Goal: Task Accomplishment & Management: Manage account settings

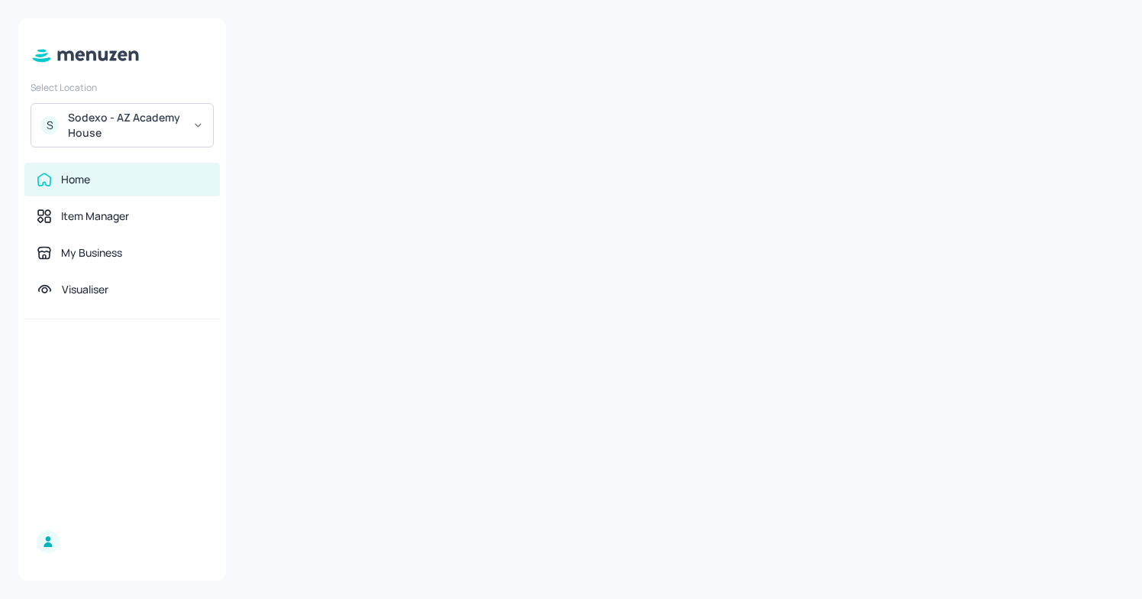
click at [141, 120] on div "Sodexo - AZ Academy House" at bounding box center [125, 125] width 115 height 31
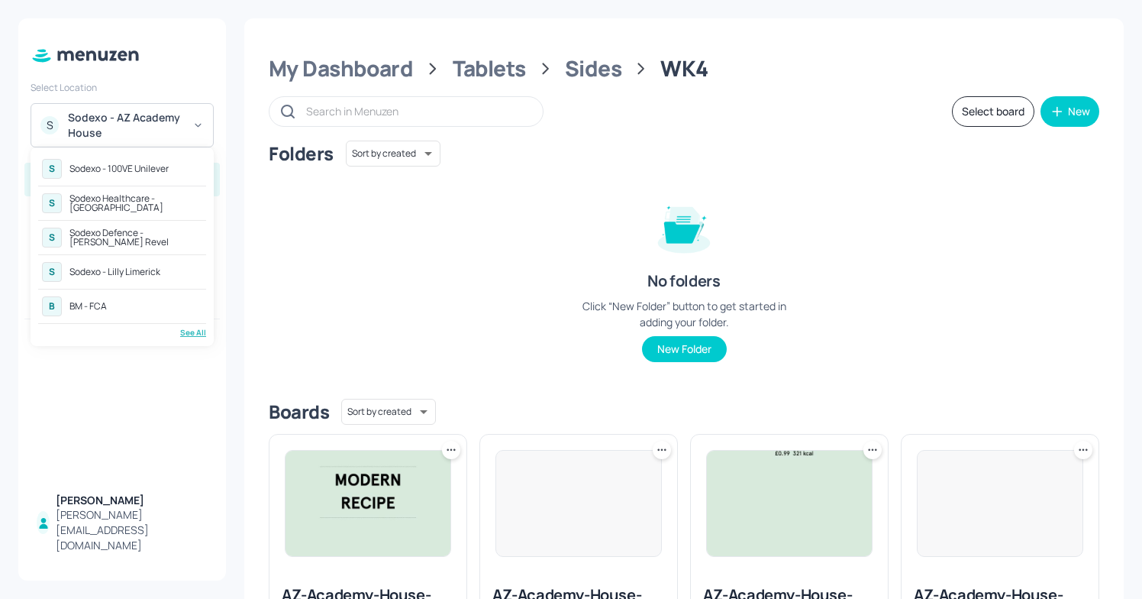
click at [195, 328] on div "See All" at bounding box center [122, 332] width 168 height 11
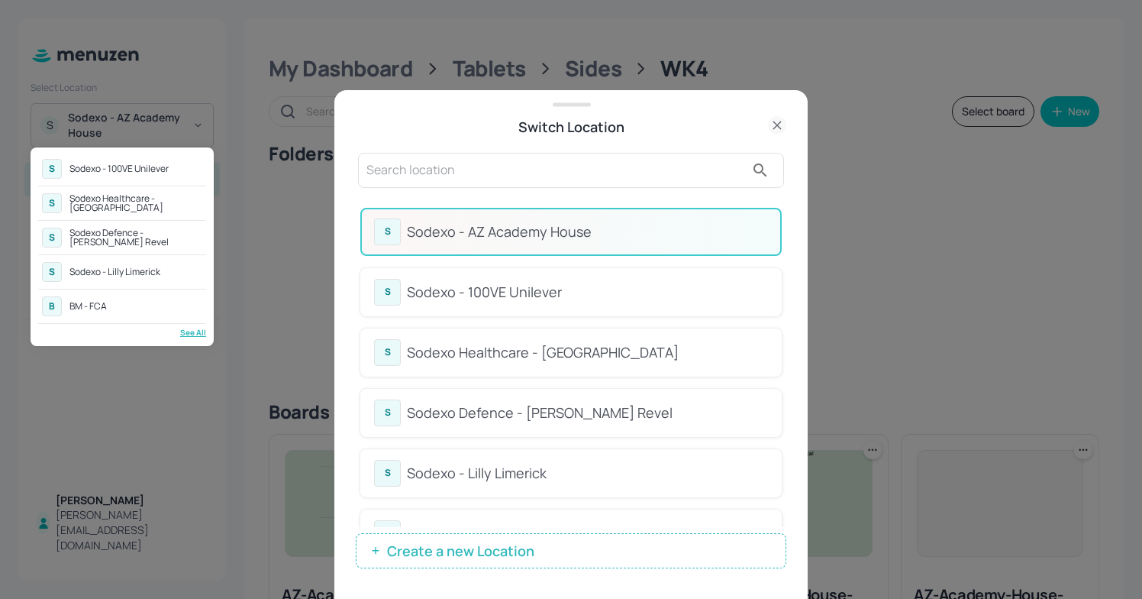
click at [141, 235] on div "Sodexo Defence - [PERSON_NAME] Revel" at bounding box center [135, 237] width 133 height 18
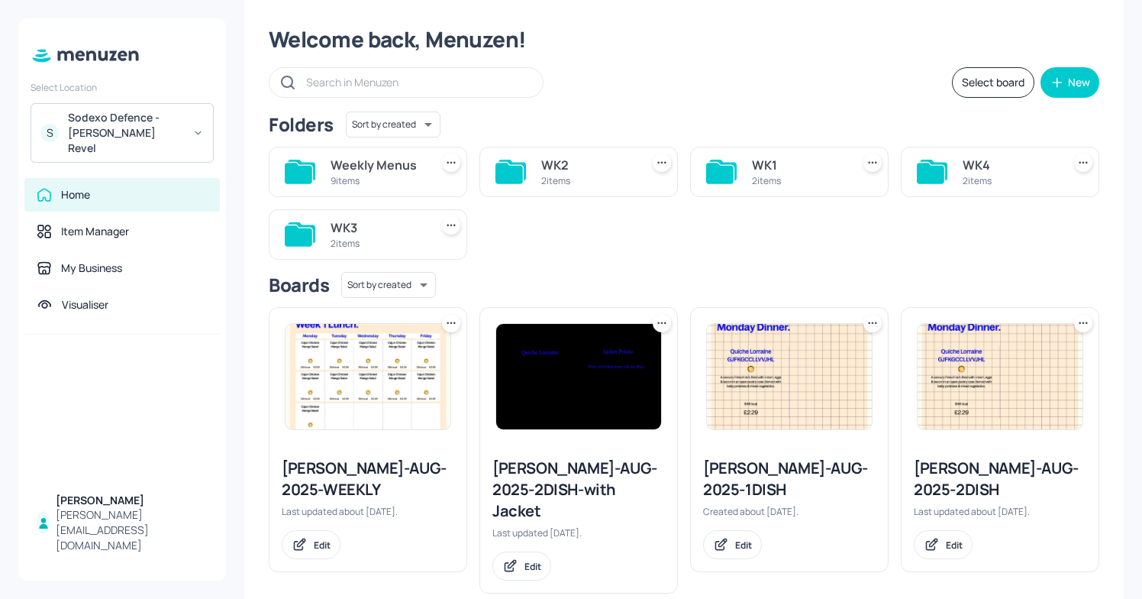
scroll to position [39, 0]
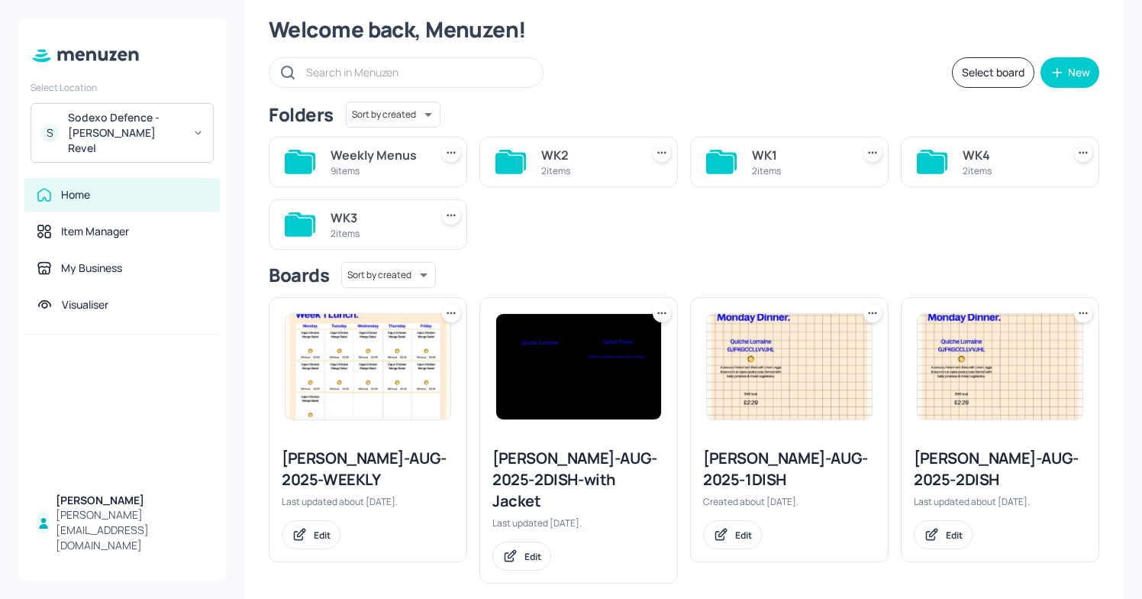
click at [351, 173] on div "9 items" at bounding box center [377, 170] width 93 height 13
click at [351, 173] on div "Folders Sort by created id ​ Weekly Menus 9 items WK2 2 items WK1 2 items WK4 2…" at bounding box center [684, 176] width 831 height 148
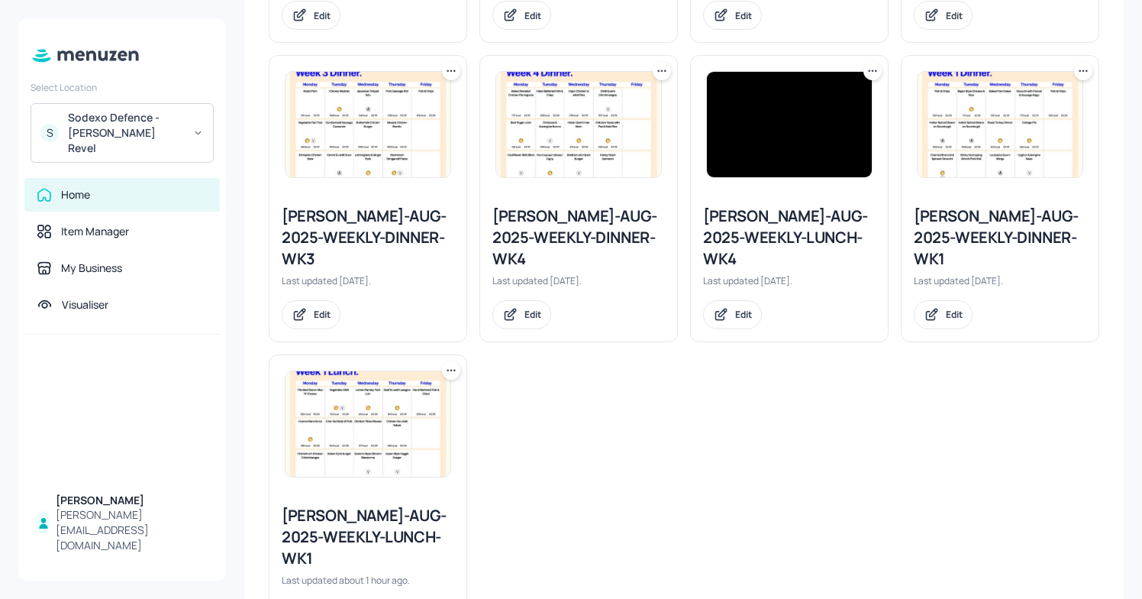
scroll to position [679, 0]
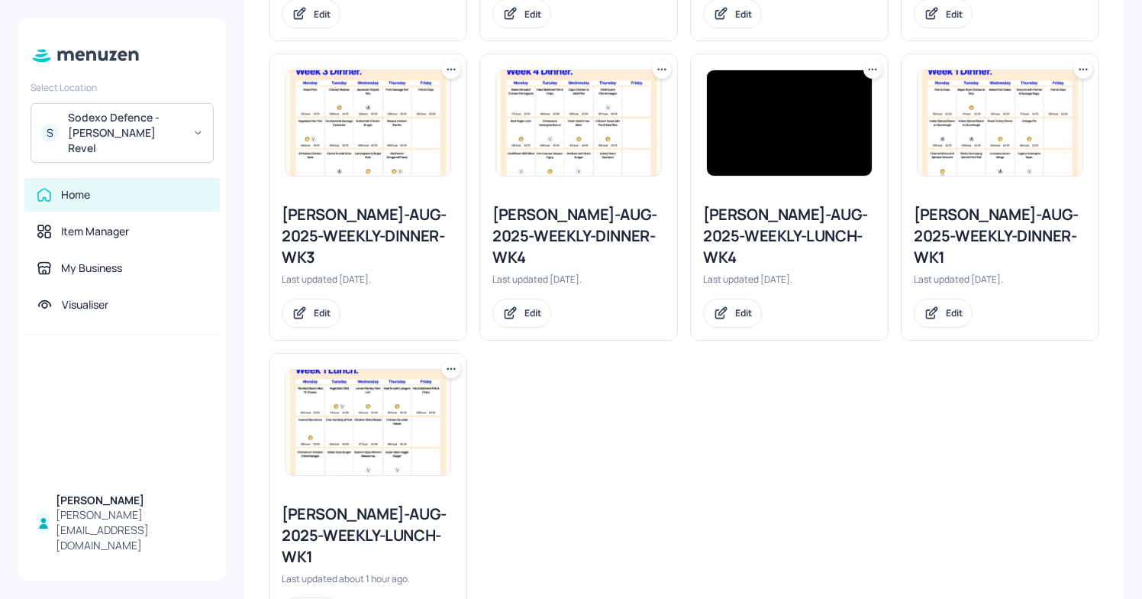
click at [354, 503] on div "[PERSON_NAME]-AUG-2025-WEEKLY-LUNCH-WK1" at bounding box center [368, 535] width 173 height 64
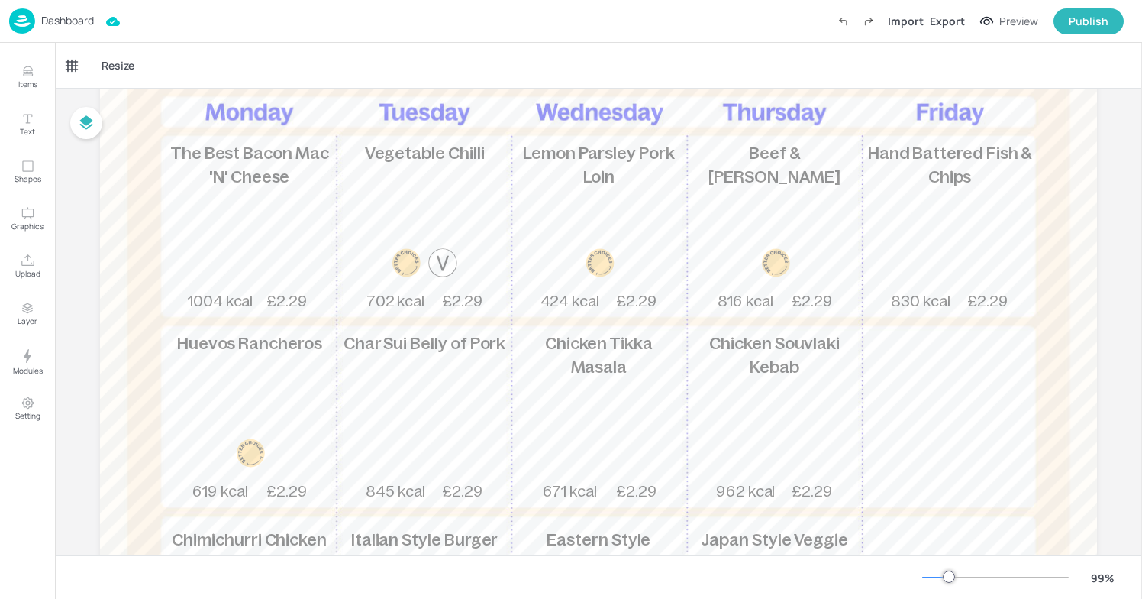
scroll to position [176, 0]
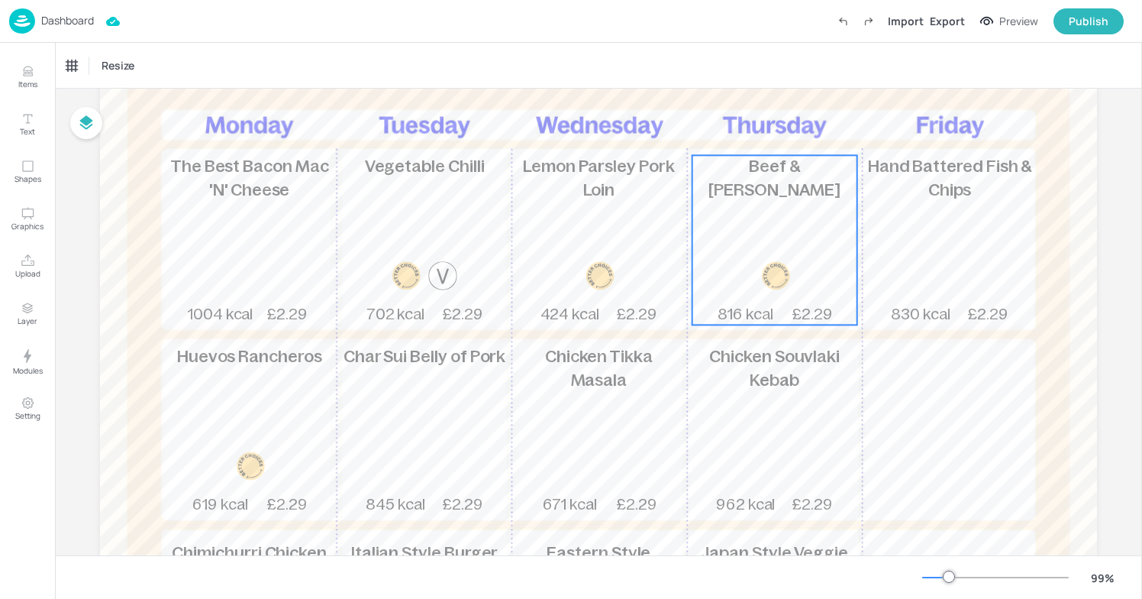
click at [748, 165] on span "Beef & [PERSON_NAME]" at bounding box center [775, 178] width 132 height 42
click at [758, 128] on icon "Edit Item" at bounding box center [764, 129] width 13 height 12
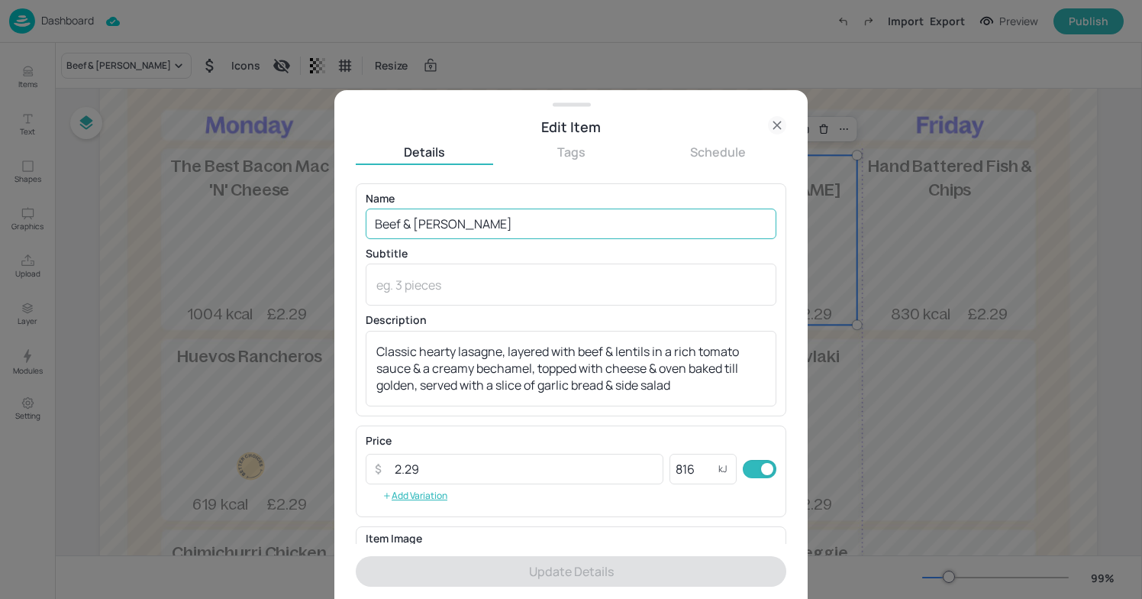
click at [526, 233] on input "Beef & [PERSON_NAME]" at bounding box center [571, 223] width 411 height 31
drag, startPoint x: 528, startPoint y: 231, endPoint x: 423, endPoint y: 223, distance: 105.7
click at [423, 223] on input "Beef & [PERSON_NAME]" at bounding box center [571, 223] width 411 height 31
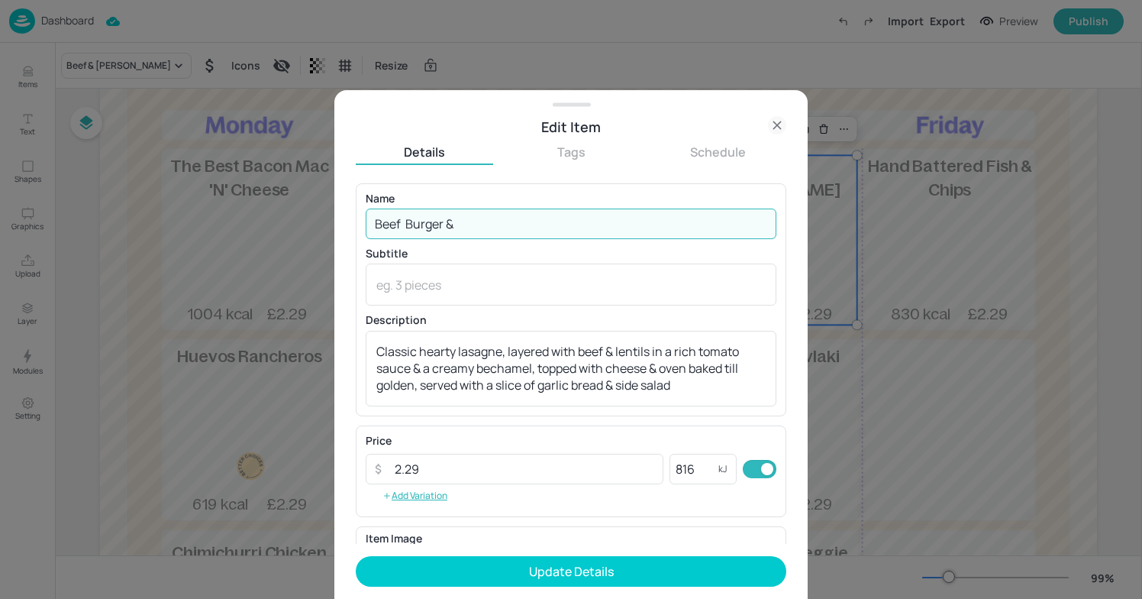
click at [407, 225] on input "Beef Burger &" at bounding box center [571, 223] width 411 height 31
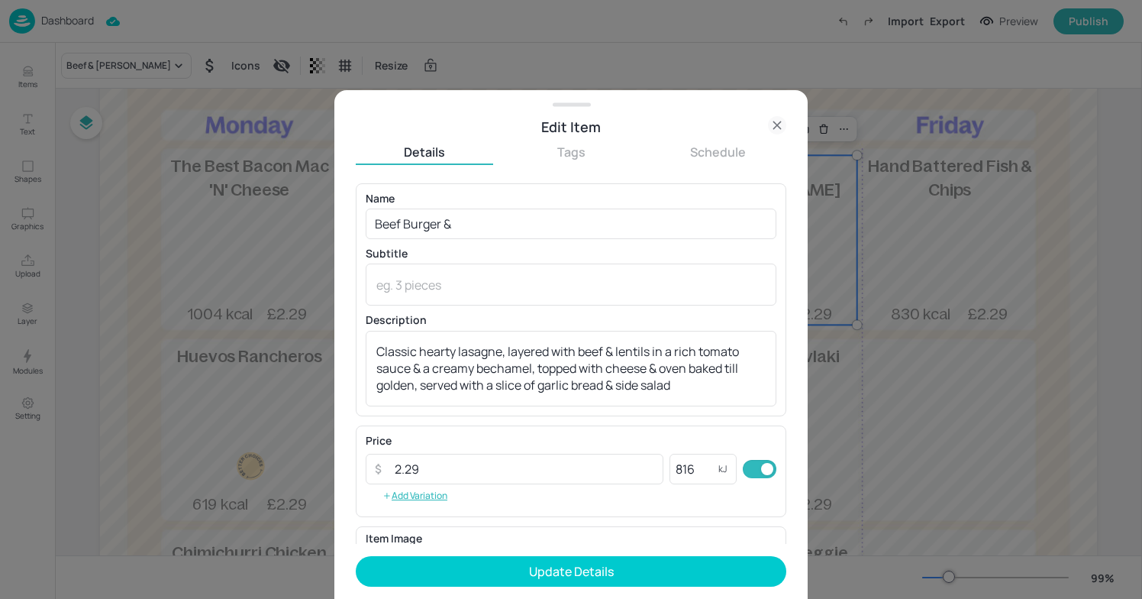
click at [502, 243] on div "Name Beef Burger & ​ Subtitle x ​ Description Classic hearty lasagne, layered w…" at bounding box center [571, 299] width 411 height 213
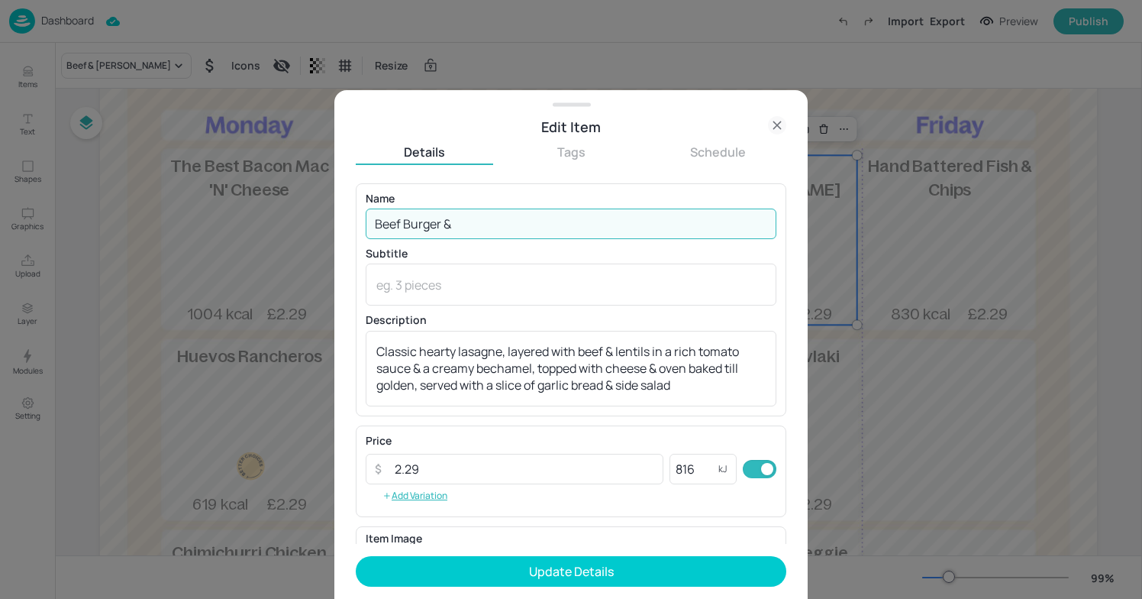
click at [499, 237] on input "Beef Burger &" at bounding box center [571, 223] width 411 height 31
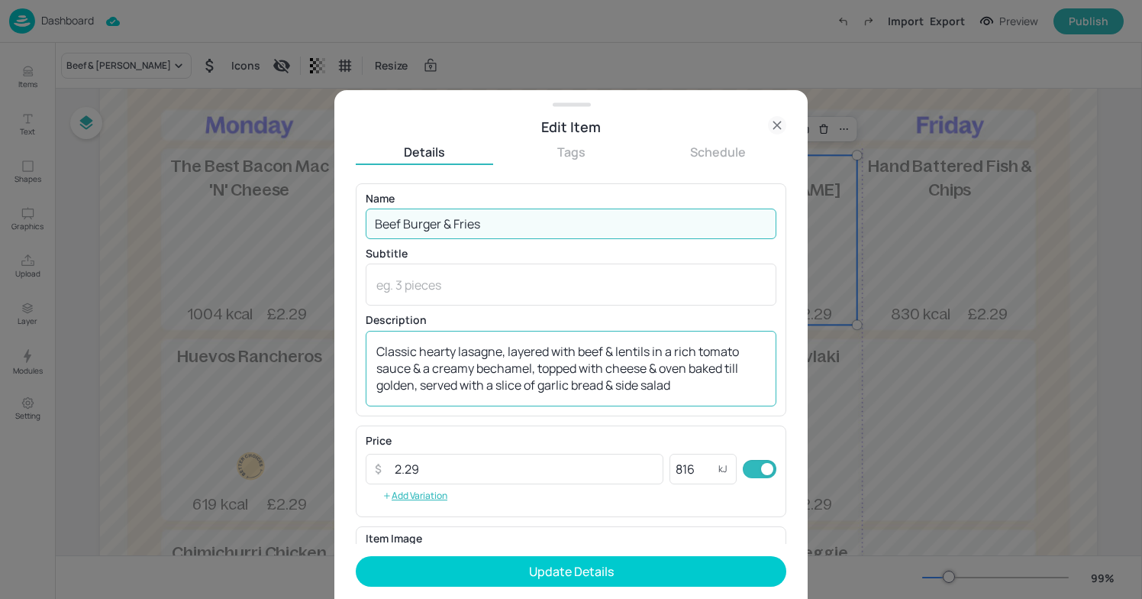
type input "Beef Burger & Fries"
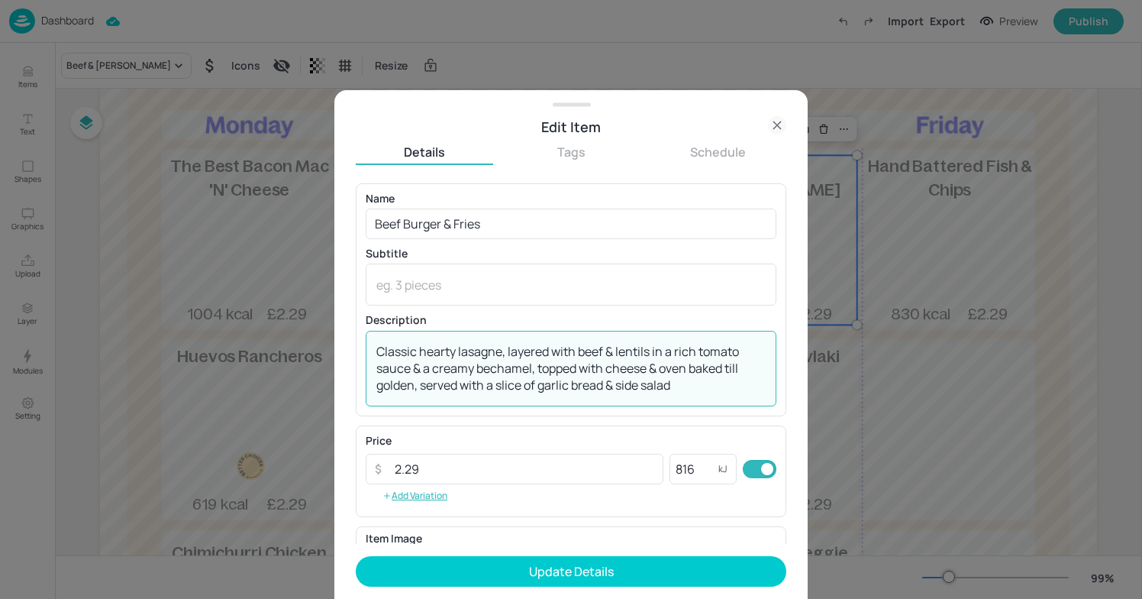
drag, startPoint x: 719, startPoint y: 380, endPoint x: 421, endPoint y: 325, distance: 302.9
click at [421, 325] on div "Description Classic hearty lasagne, layered with beef & lentils in a rich tomat…" at bounding box center [571, 360] width 411 height 91
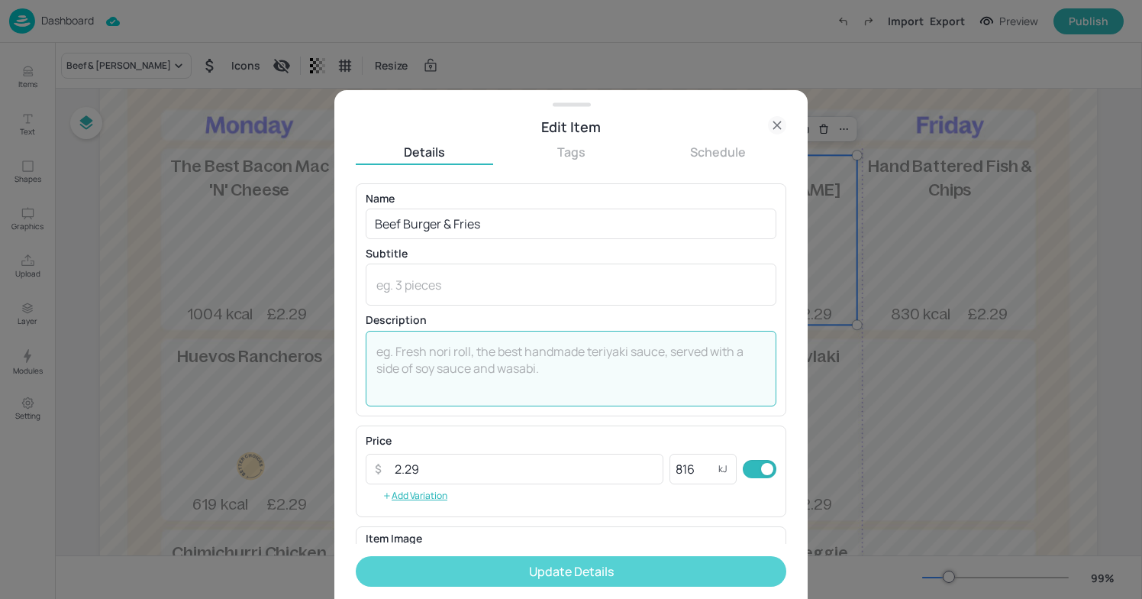
click at [618, 567] on button "Update Details" at bounding box center [571, 571] width 431 height 31
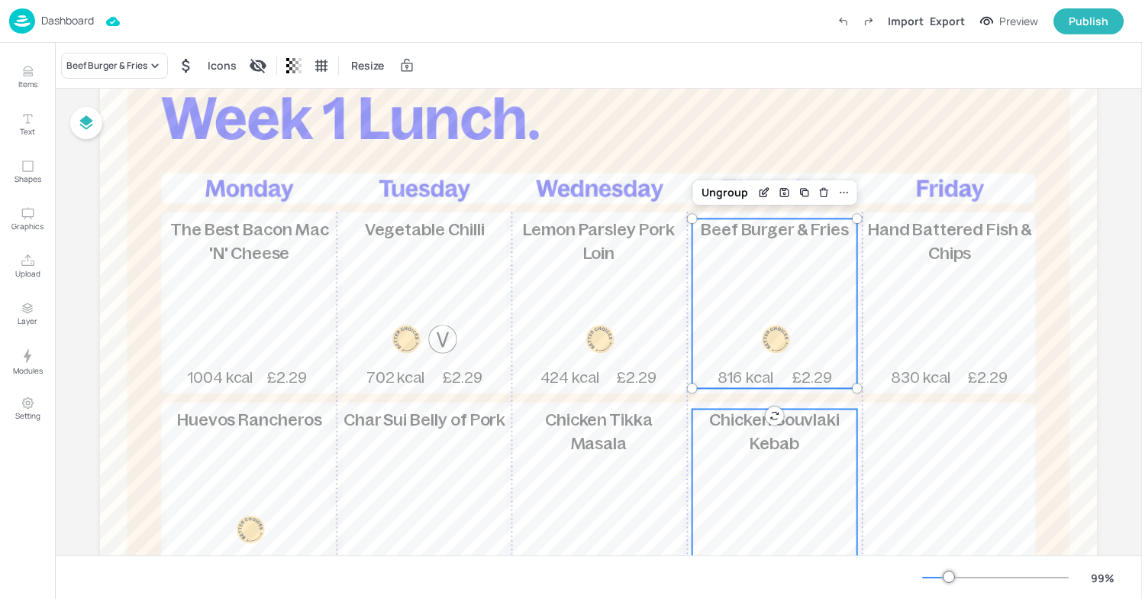
scroll to position [115, 0]
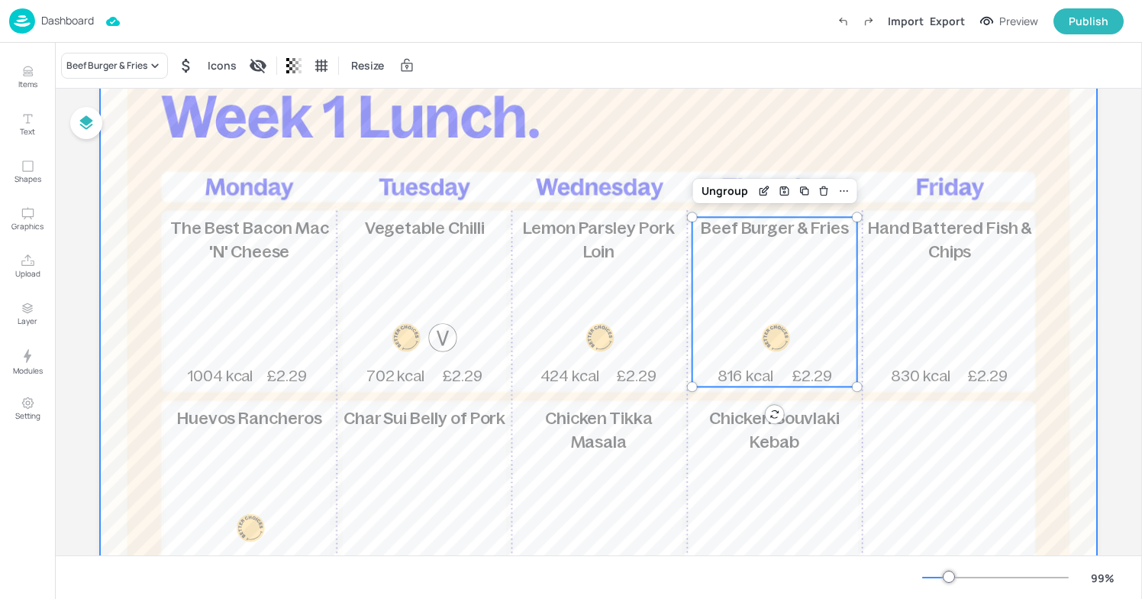
click at [1091, 147] on div at bounding box center [598, 432] width 997 height 819
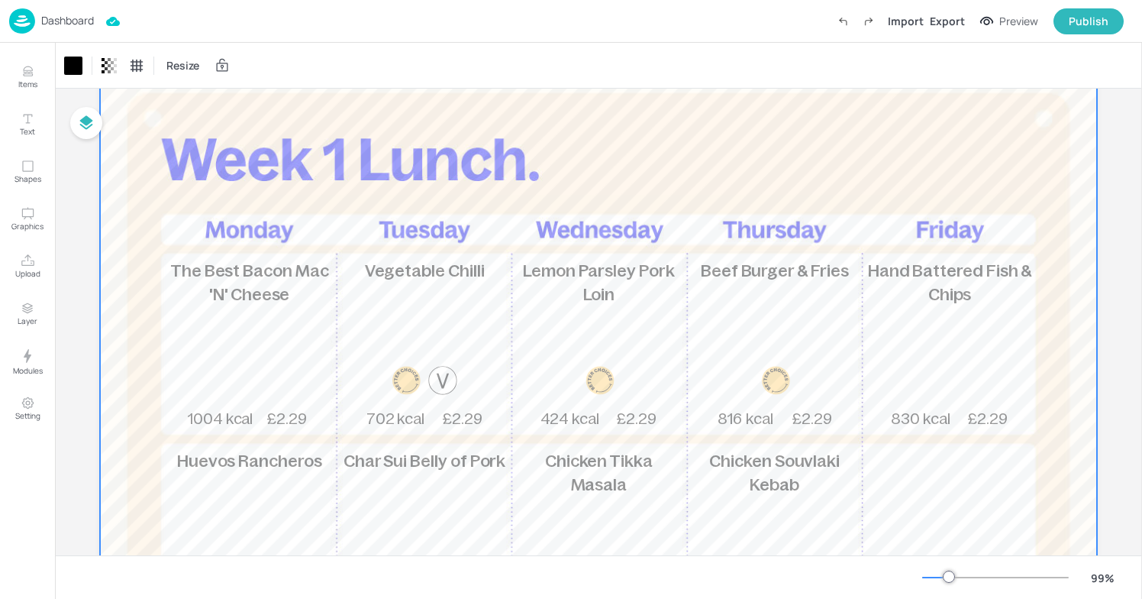
scroll to position [96, 0]
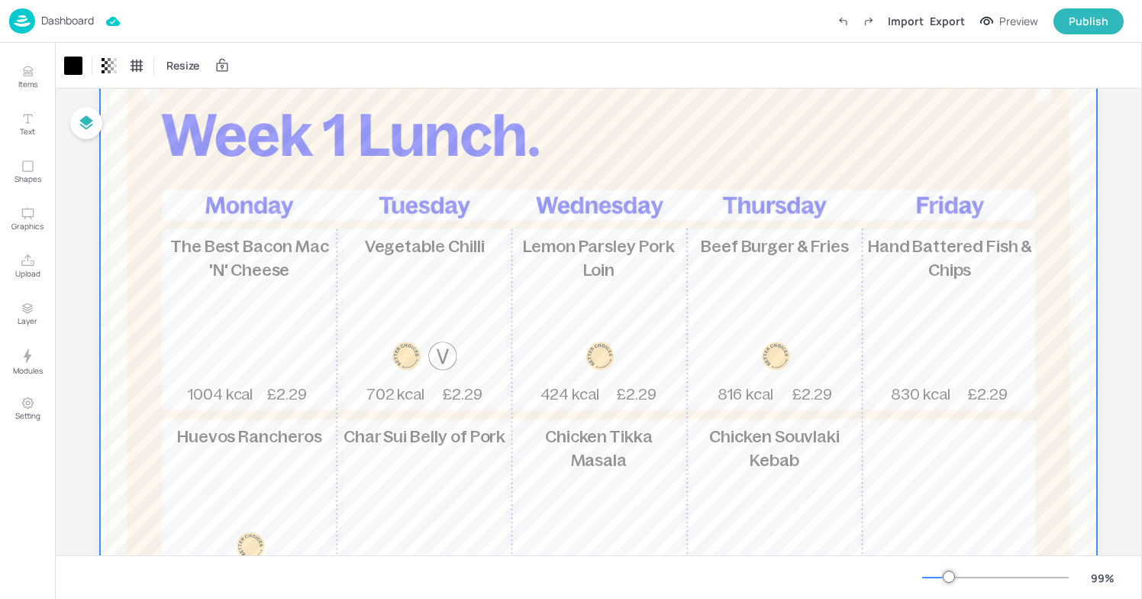
click at [40, 16] on div "Dashboard" at bounding box center [51, 20] width 85 height 25
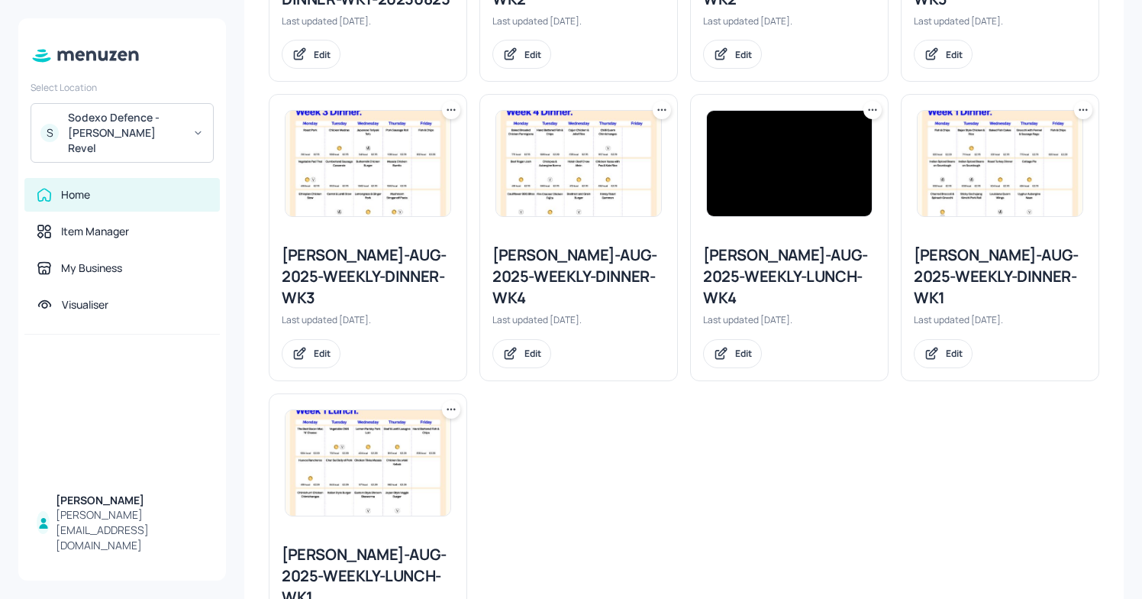
scroll to position [636, 0]
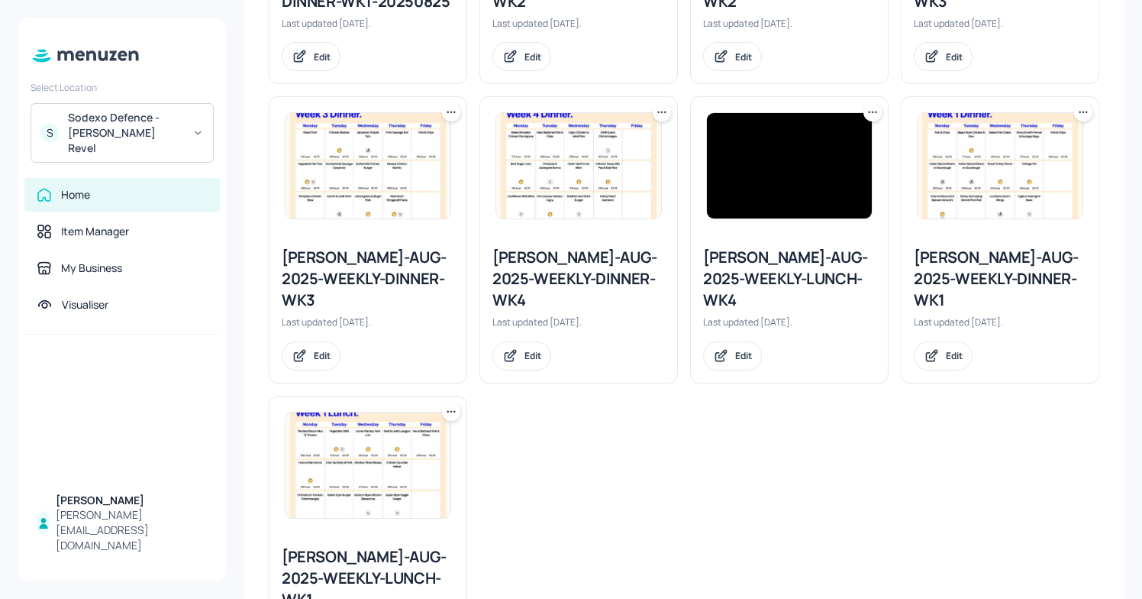
click at [997, 276] on div "[PERSON_NAME]-AUG-2025-WEEKLY-DINNER-WK1" at bounding box center [1000, 279] width 173 height 64
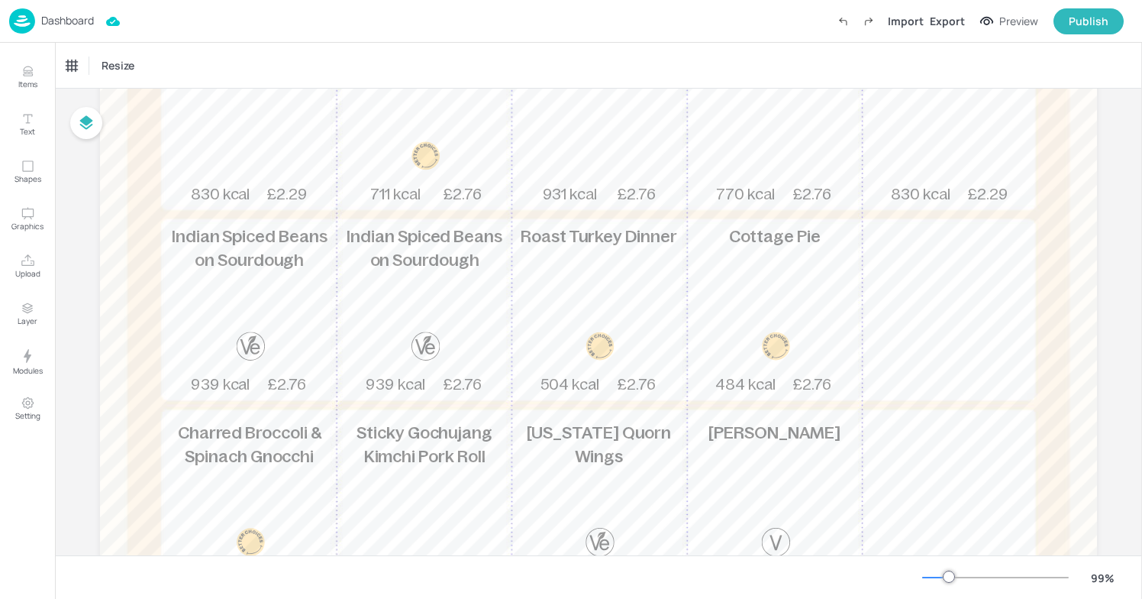
scroll to position [308, 0]
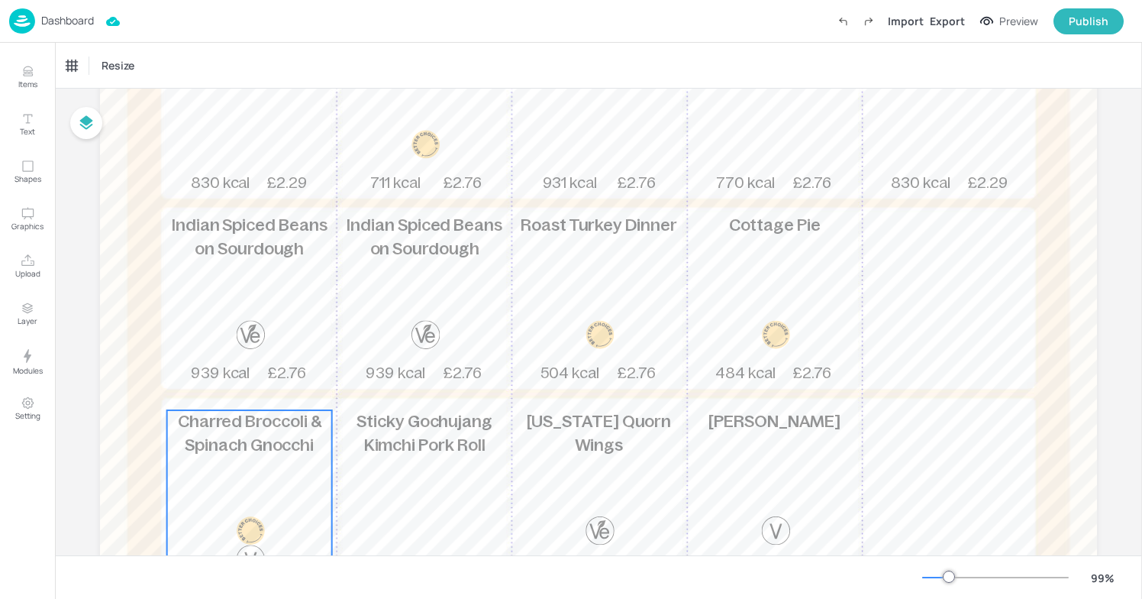
click at [247, 435] on span "Charred Broccoli & Spinach Gnocchi" at bounding box center [250, 433] width 144 height 42
click at [241, 382] on icon "Edit Item" at bounding box center [239, 384] width 13 height 12
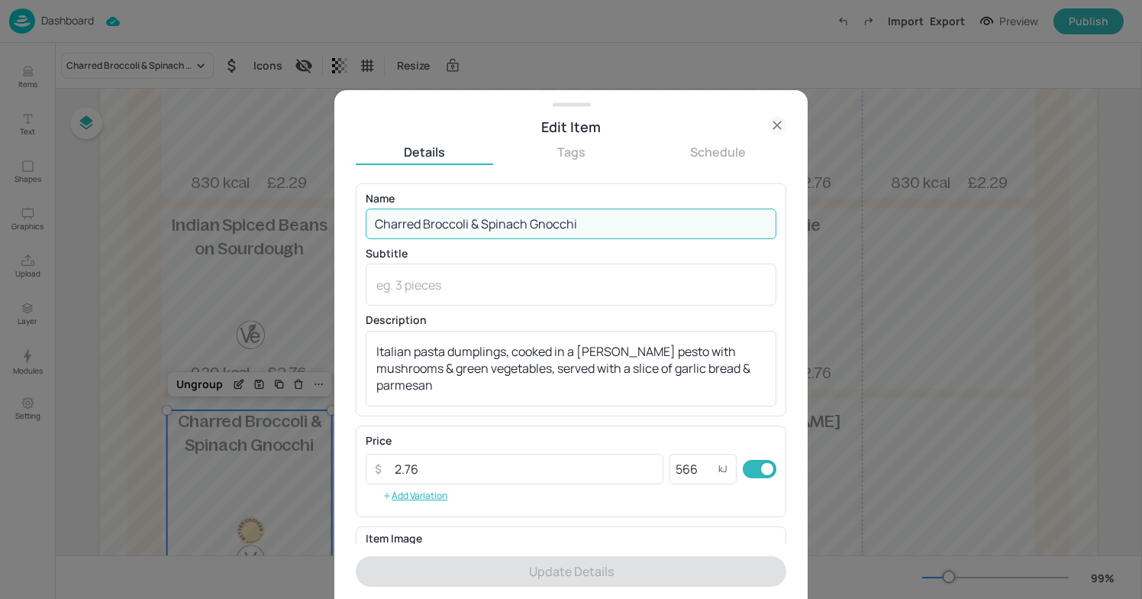
drag, startPoint x: 614, startPoint y: 221, endPoint x: 568, endPoint y: 221, distance: 45.8
click at [568, 221] on input "Charred Broccoli & Spinach Gnocchi" at bounding box center [571, 223] width 411 height 31
click at [138, 317] on div at bounding box center [571, 299] width 1142 height 599
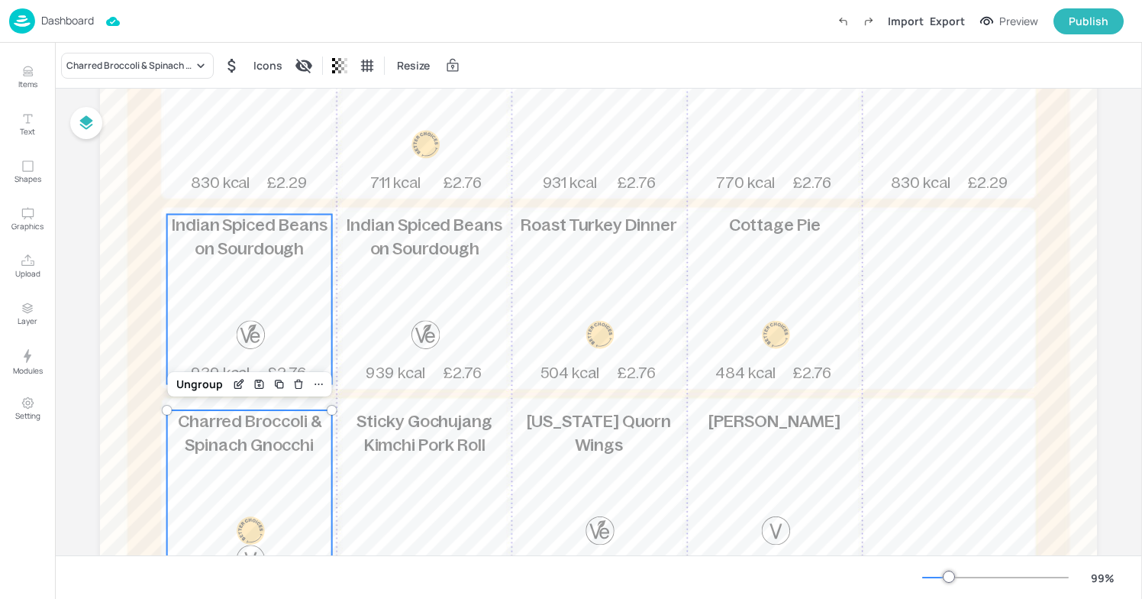
click at [227, 306] on div "Indian Spiced Beans on Sourdough 939 kcal £2.76" at bounding box center [249, 300] width 165 height 170
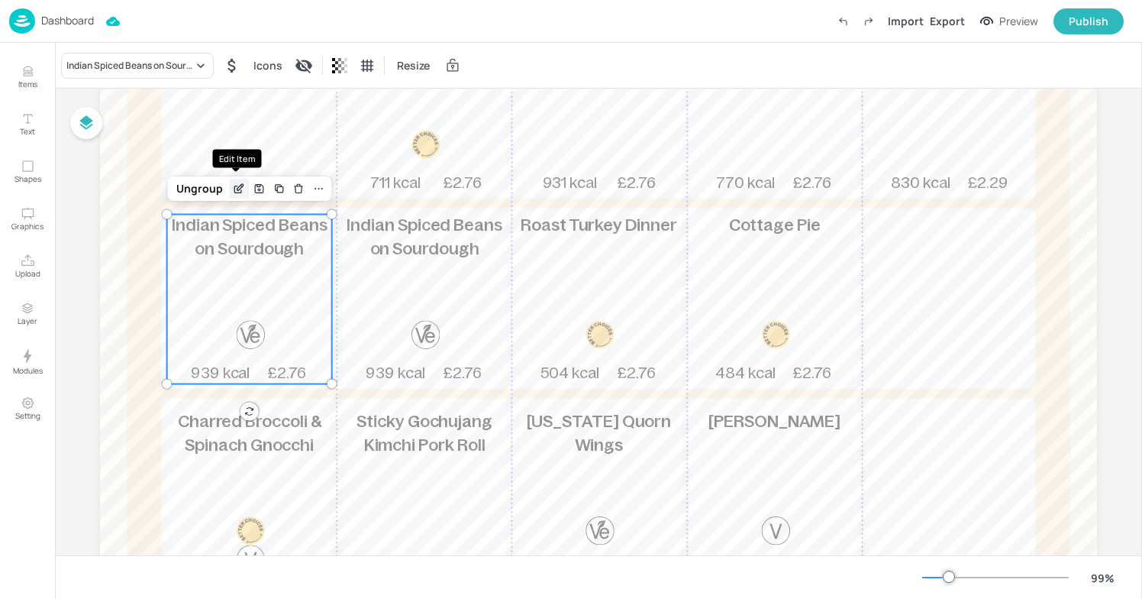
click at [233, 191] on icon "Edit Item" at bounding box center [239, 189] width 13 height 12
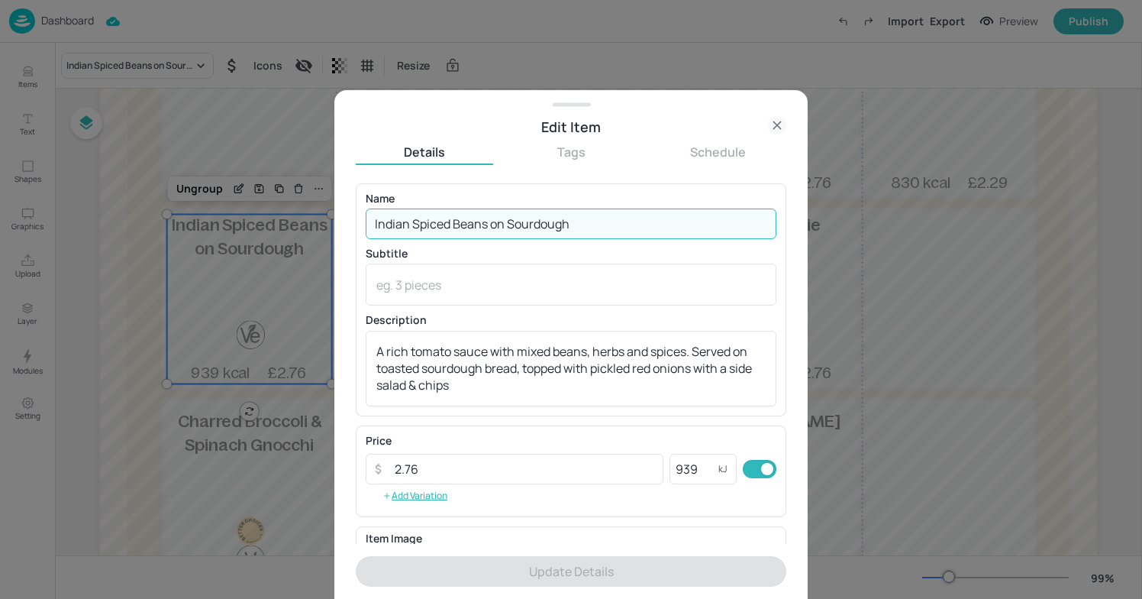
drag, startPoint x: 581, startPoint y: 234, endPoint x: 374, endPoint y: 227, distance: 207.1
click at [373, 227] on input "Indian Spiced Beans on Sourdough" at bounding box center [571, 223] width 411 height 31
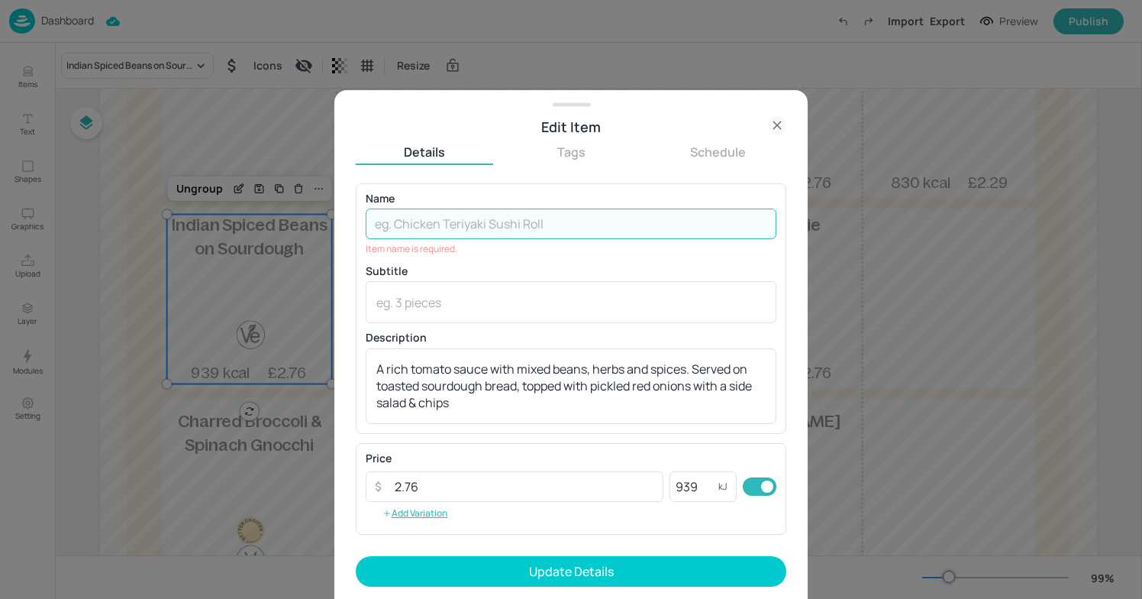
paste input "Pork Meatballs in Tomato Sauce"
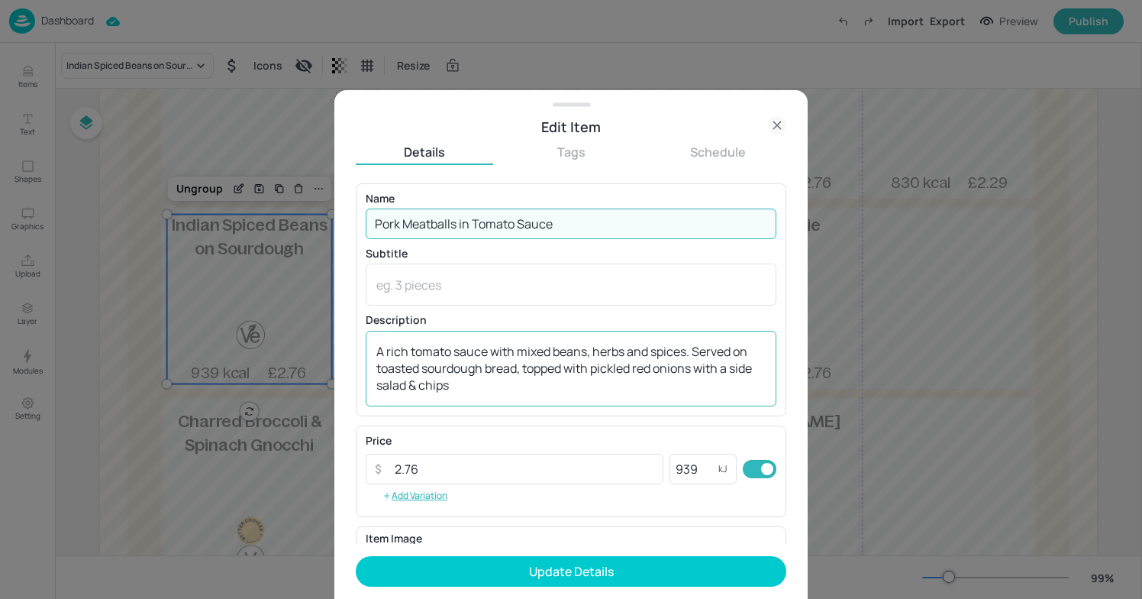
type input "Pork Meatballs in Tomato Sauce"
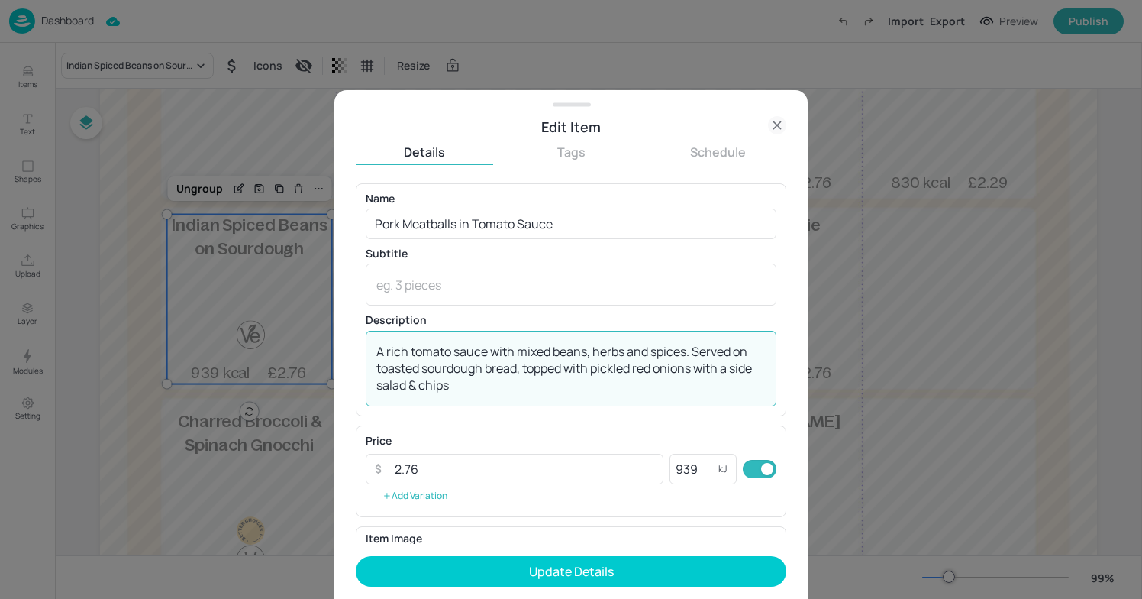
drag, startPoint x: 463, startPoint y: 387, endPoint x: 371, endPoint y: 348, distance: 99.6
click at [371, 348] on div "A rich tomato sauce with mixed beans, herbs and spices. Served on toasted sourd…" at bounding box center [571, 369] width 411 height 76
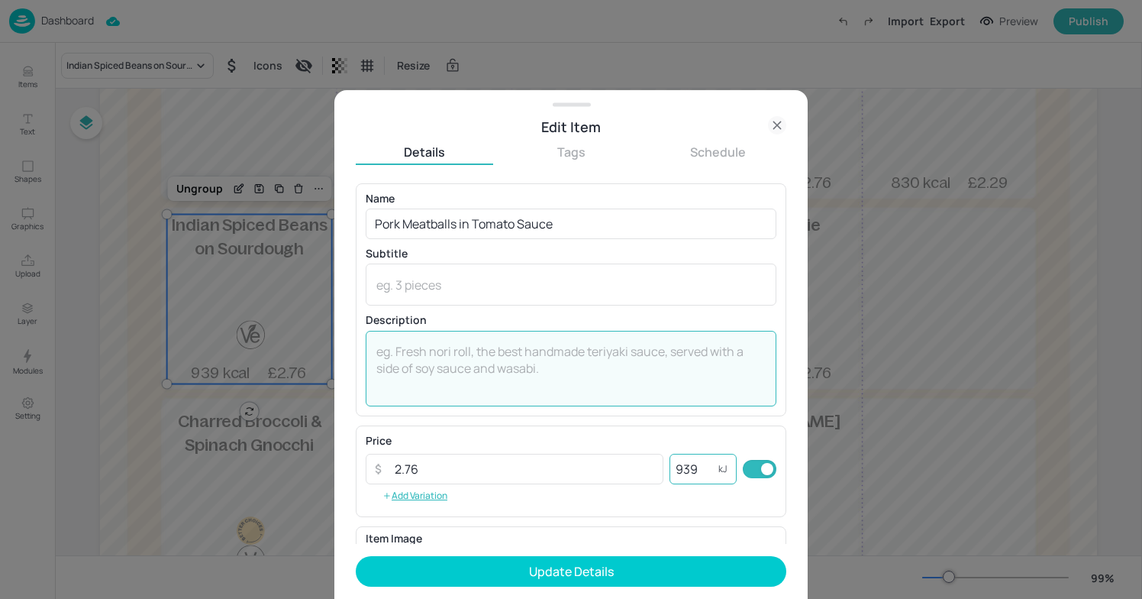
click at [699, 467] on input "939" at bounding box center [694, 469] width 49 height 31
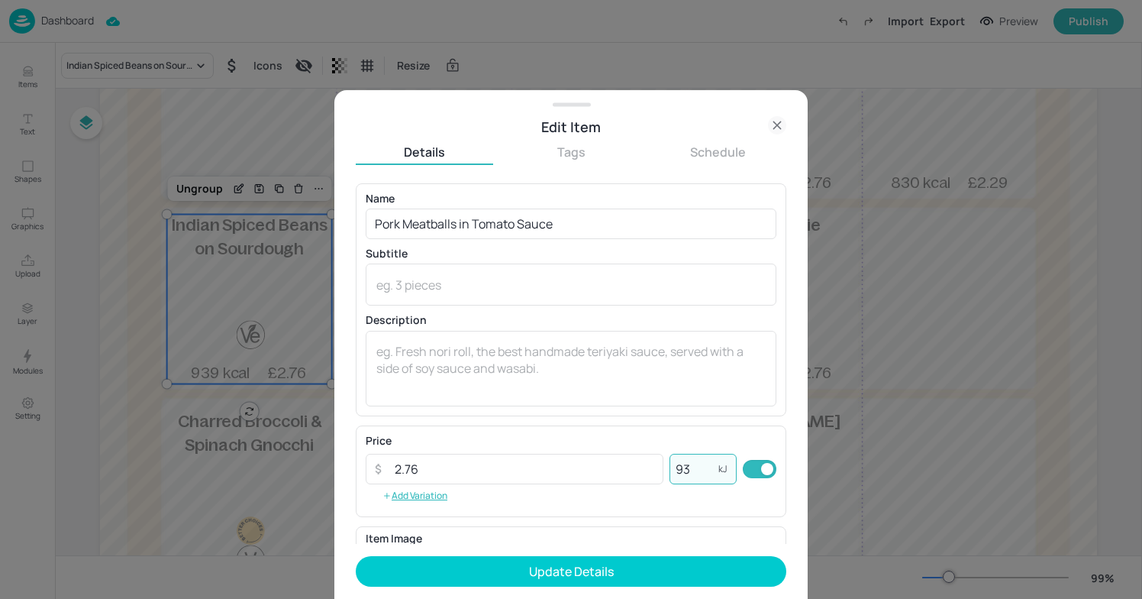
type input "9"
type input "586"
click at [570, 323] on p "Description" at bounding box center [571, 320] width 411 height 11
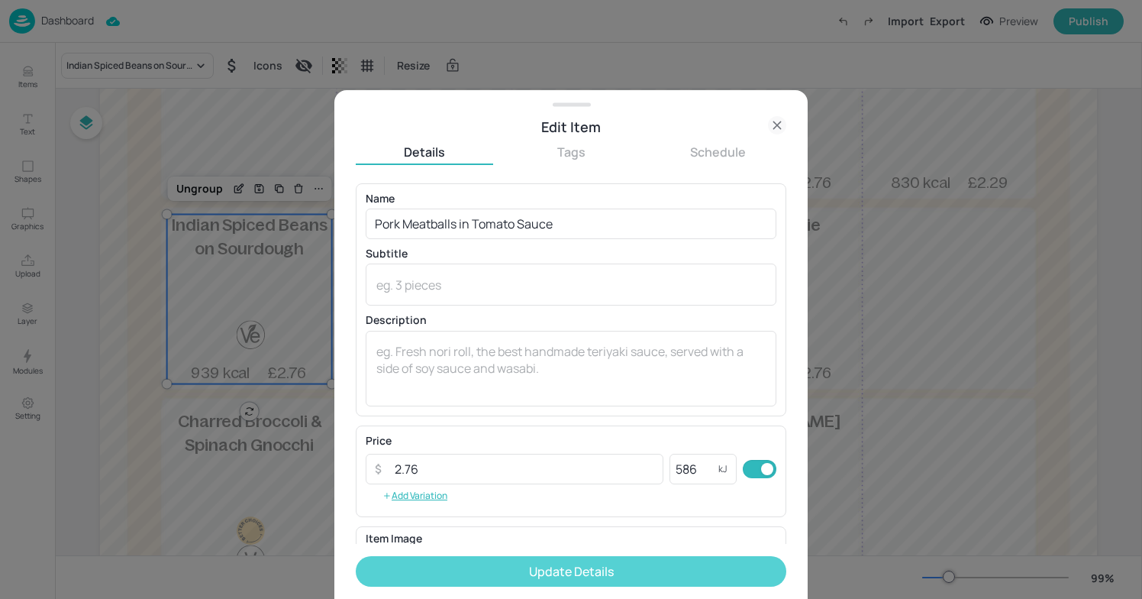
click at [605, 576] on button "Update Details" at bounding box center [571, 571] width 431 height 31
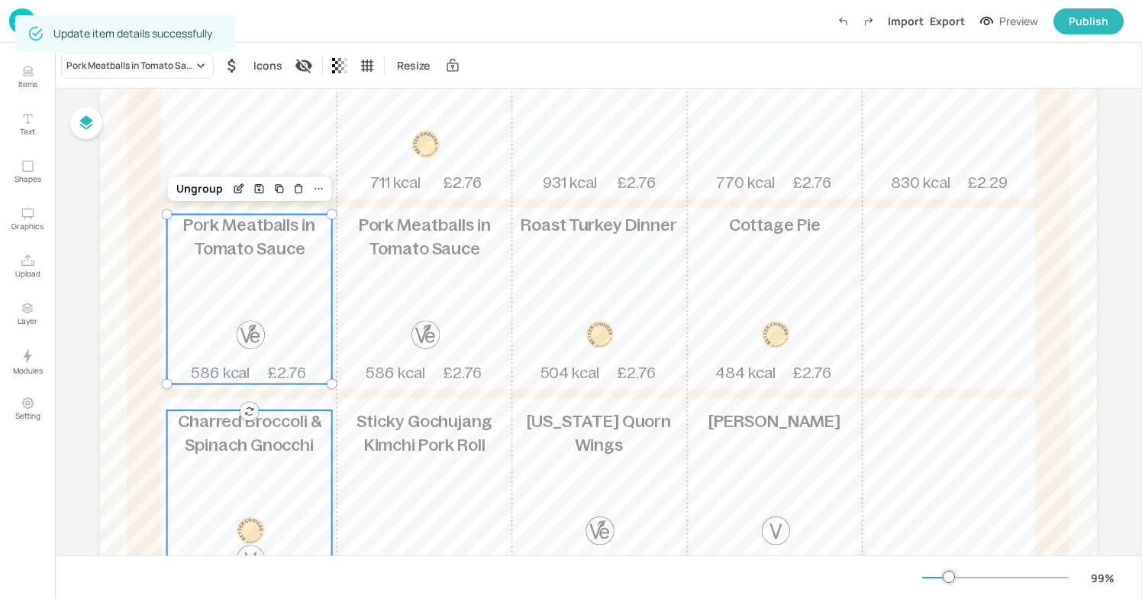
click at [273, 457] on div "Charred Broccoli & Spinach Gnocchi 566 kcal £2.76" at bounding box center [249, 495] width 165 height 170
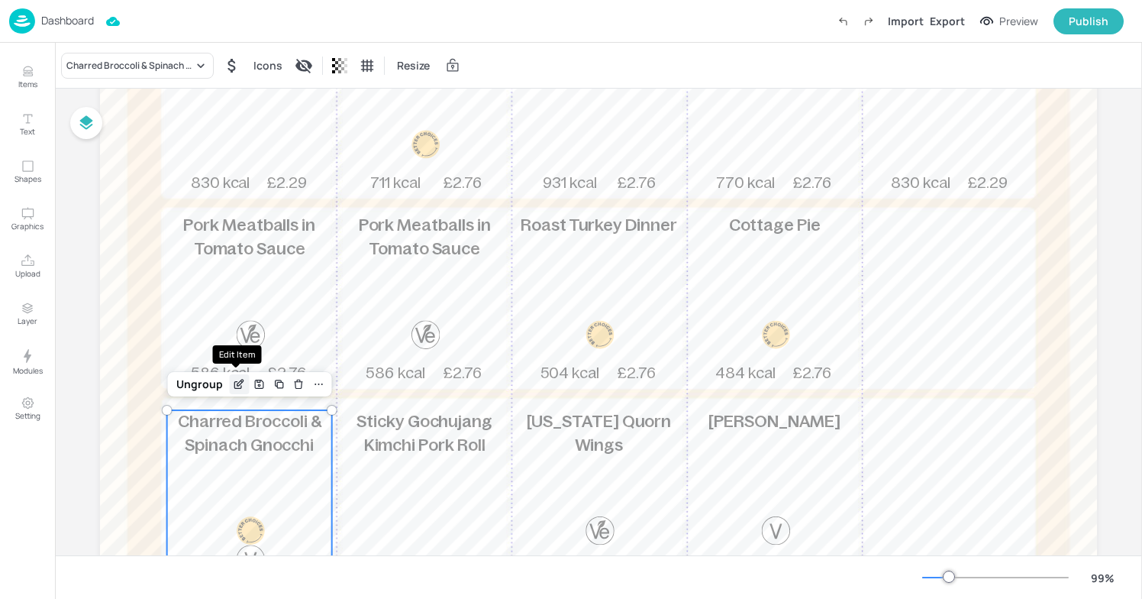
click at [235, 388] on icon "Edit Item" at bounding box center [238, 385] width 7 height 7
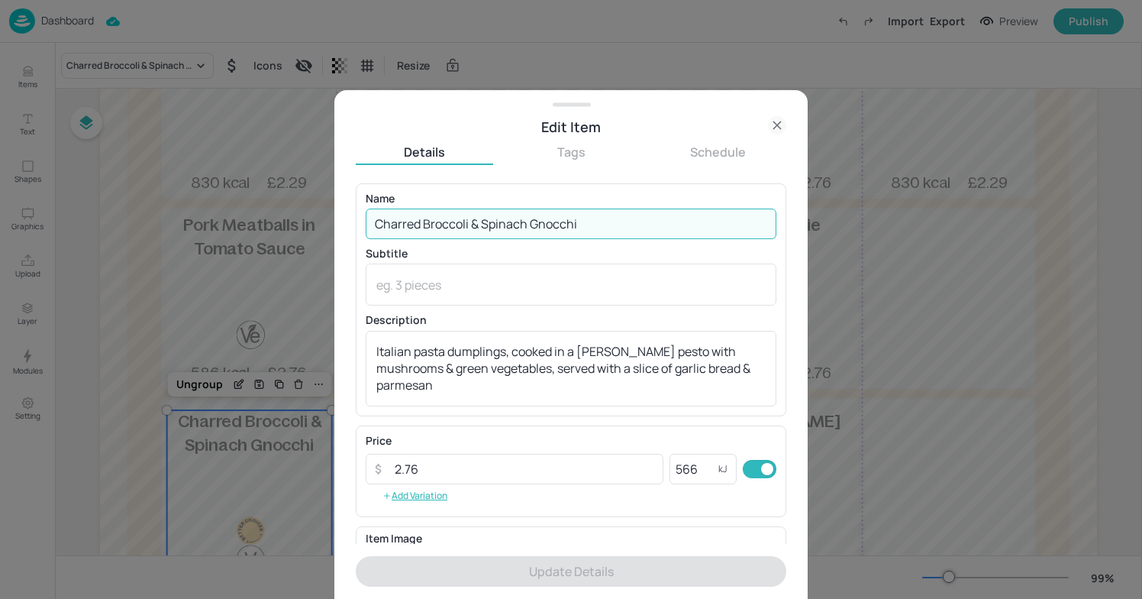
drag, startPoint x: 642, startPoint y: 228, endPoint x: 330, endPoint y: 230, distance: 312.3
click at [330, 230] on div "Edit Item Details Tags Schedule Name Charred Broccoli & Spinach Gnocchi ​ Subti…" at bounding box center [571, 299] width 1142 height 599
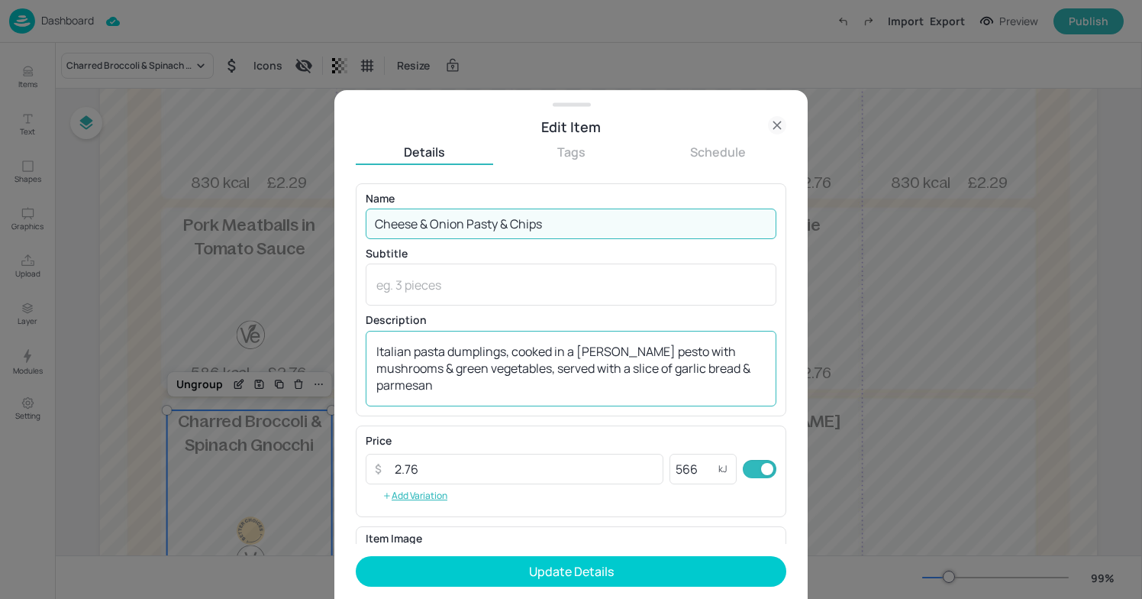
type input "Cheese & Onion Pasty & Chips"
click at [447, 389] on textarea "Italian pasta dumplings, cooked in a [PERSON_NAME] pesto with mushrooms & green…" at bounding box center [570, 368] width 389 height 50
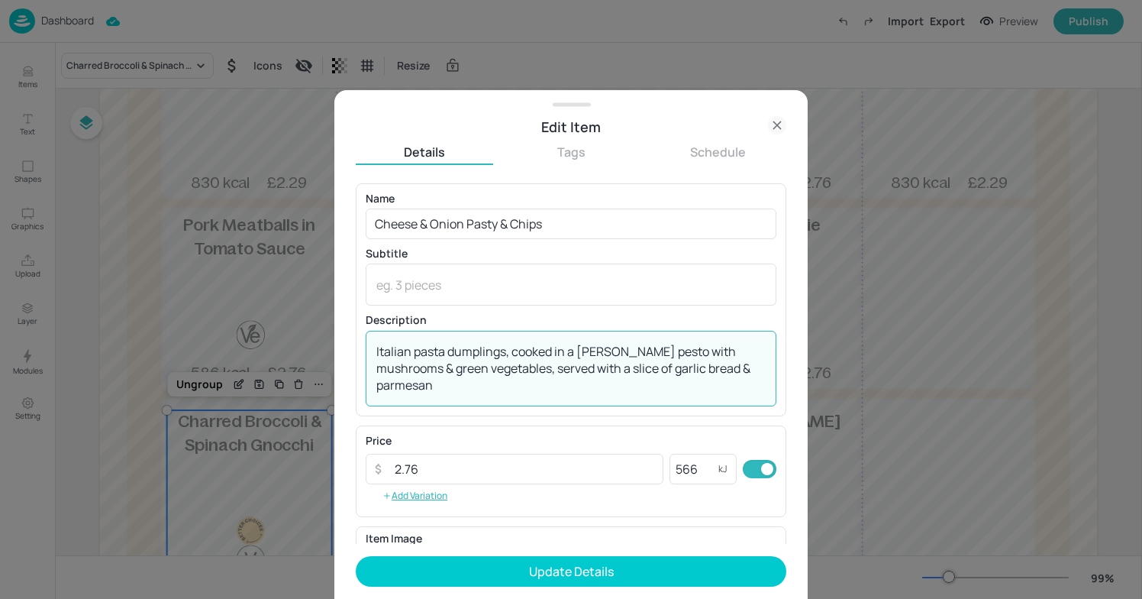
drag, startPoint x: 447, startPoint y: 389, endPoint x: 372, endPoint y: 345, distance: 87.0
click at [372, 345] on div "Italian pasta dumplings, cooked in a [PERSON_NAME] pesto with mushrooms & green…" at bounding box center [571, 369] width 411 height 76
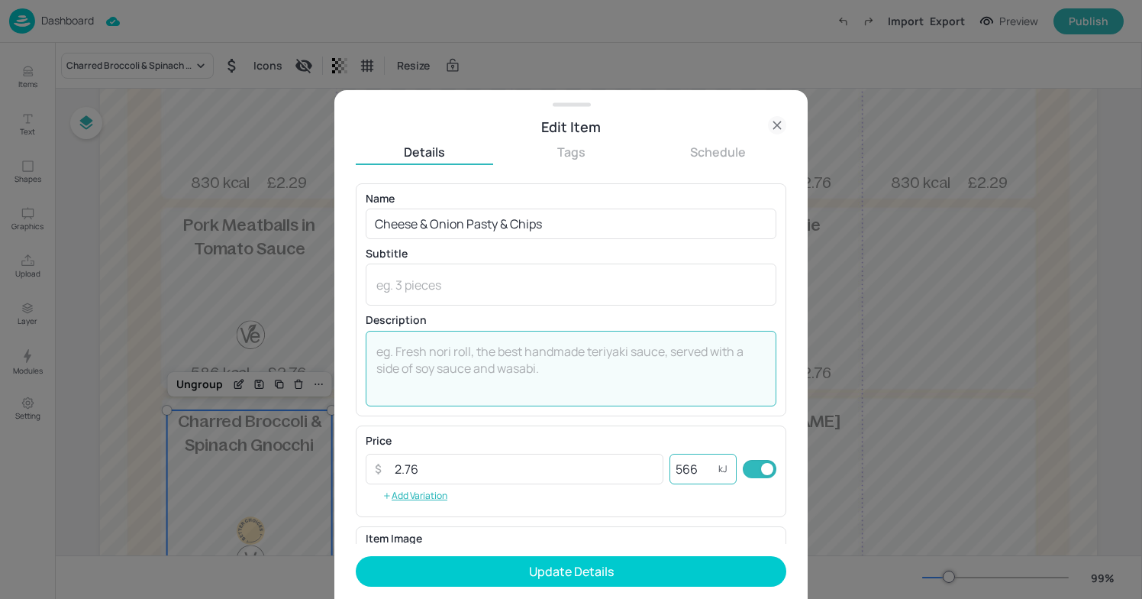
click at [701, 470] on input "566" at bounding box center [694, 469] width 49 height 31
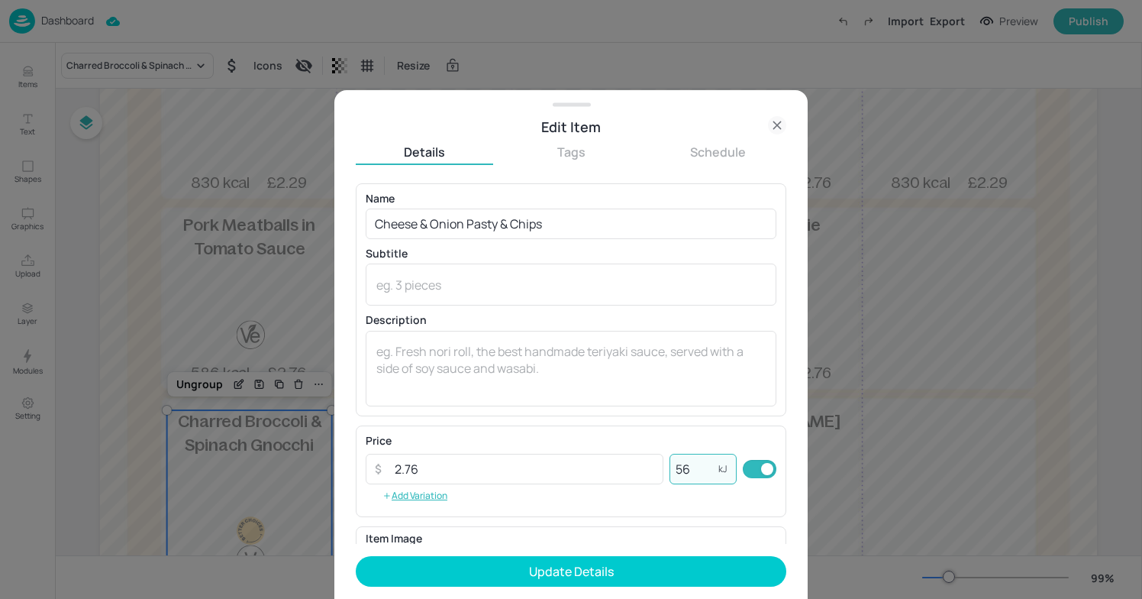
type input "5"
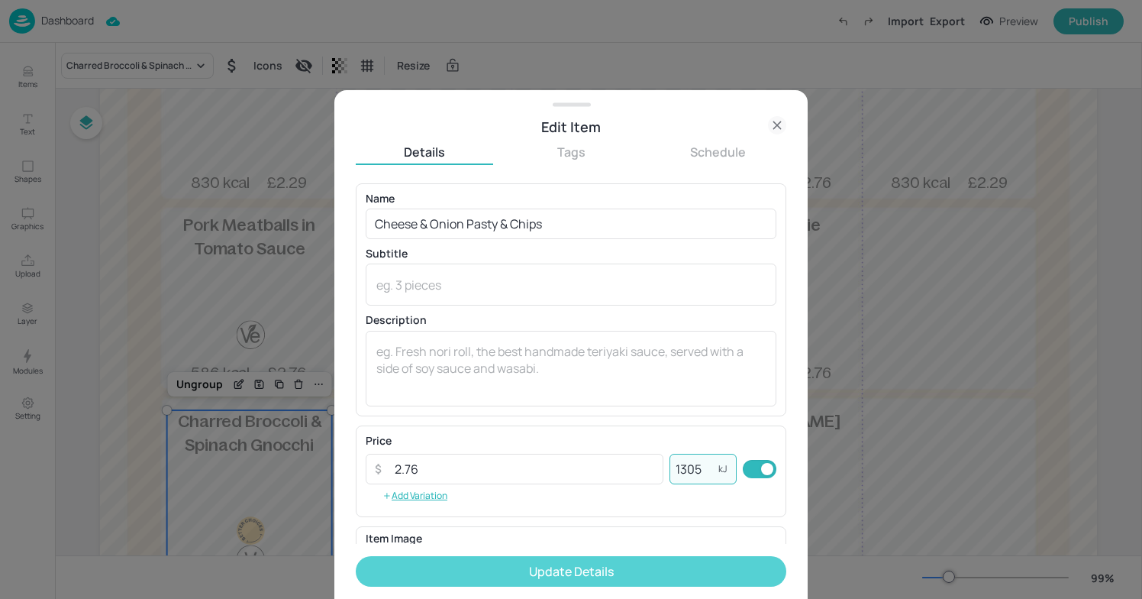
type input "1305"
click at [644, 565] on button "Update Details" at bounding box center [571, 571] width 431 height 31
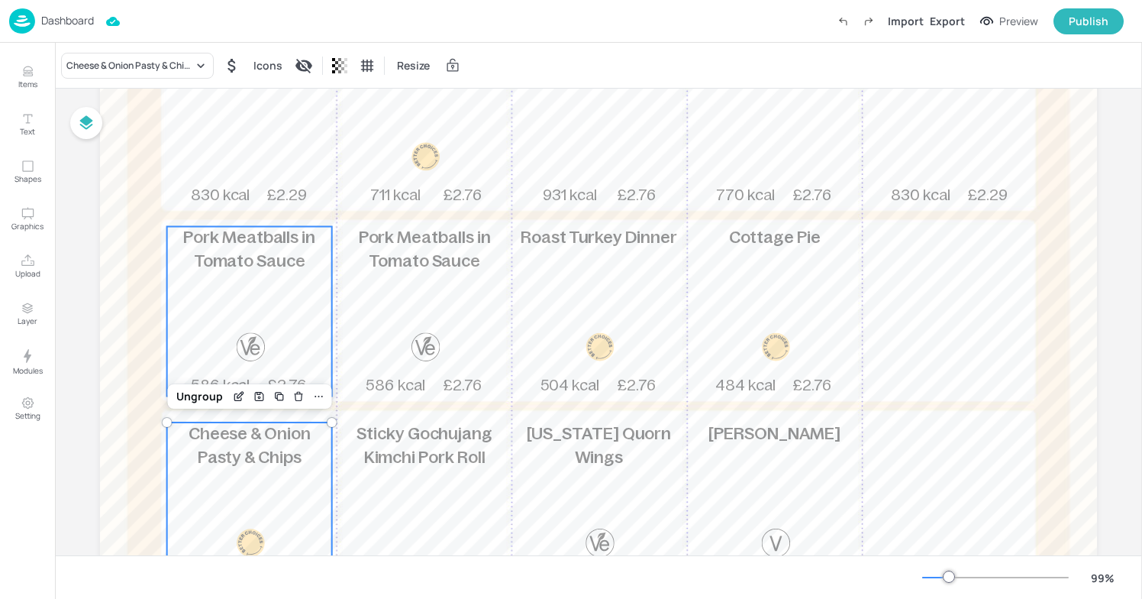
scroll to position [300, 0]
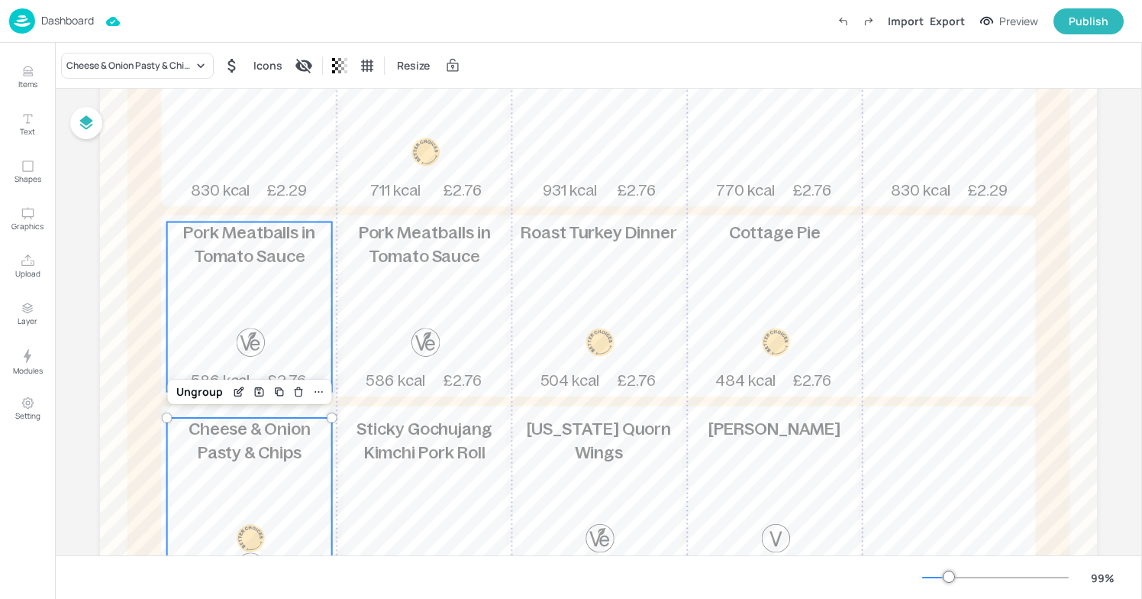
click at [289, 250] on span "Pork Meatballs in Tomato Sauce" at bounding box center [249, 245] width 132 height 42
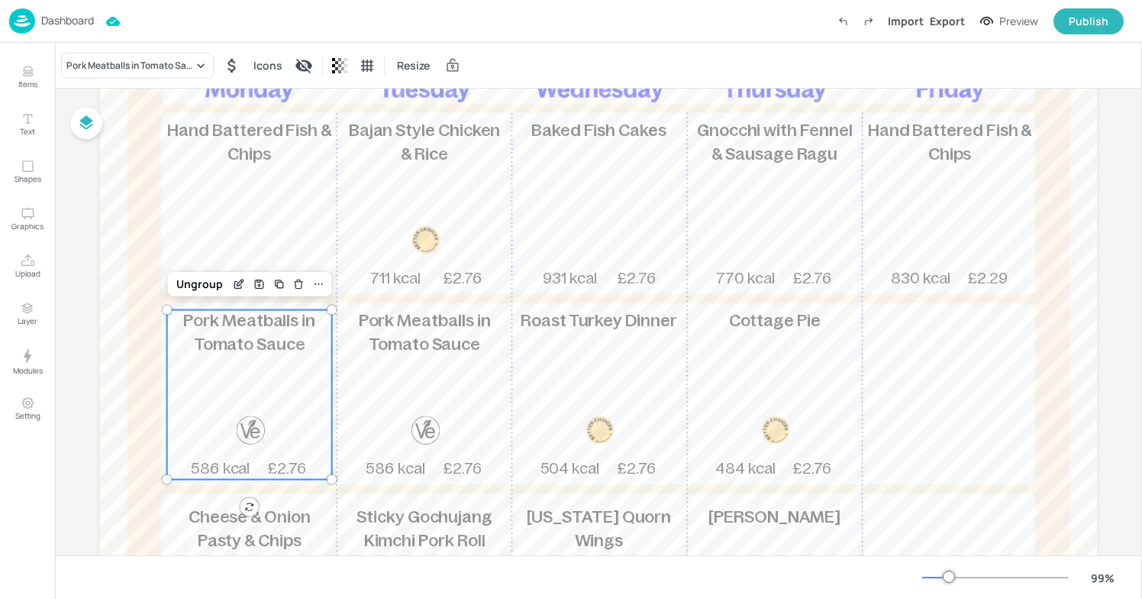
scroll to position [186, 0]
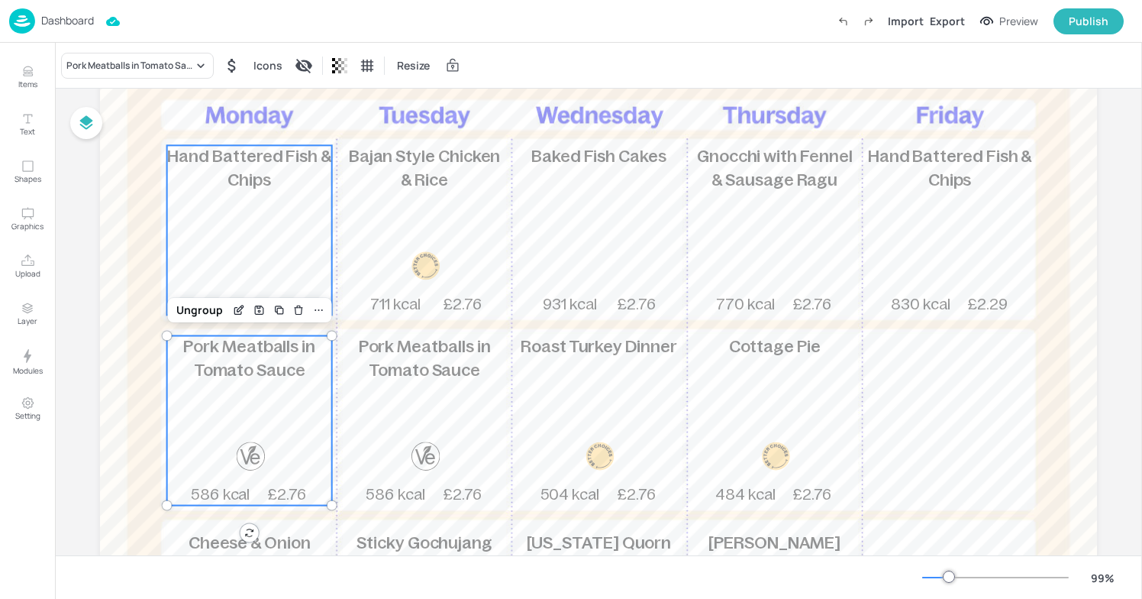
click at [283, 204] on div "Hand Battered Fish & Chips 830 kcal £2.29" at bounding box center [249, 230] width 165 height 170
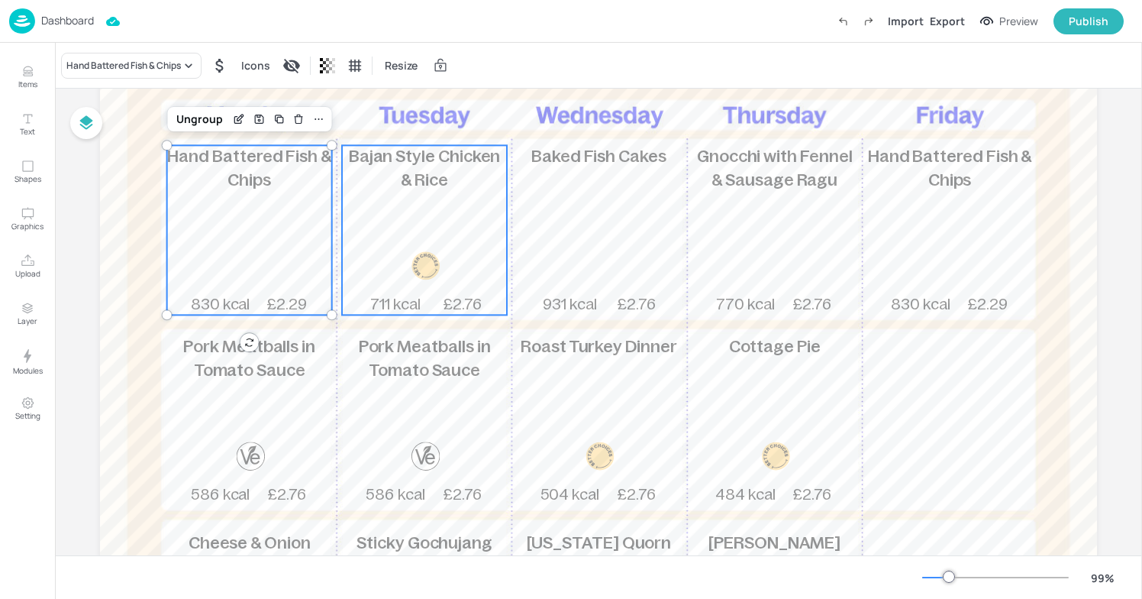
click at [420, 212] on div "Bajan Style Chicken & Rice 711 kcal £2.76" at bounding box center [424, 230] width 165 height 170
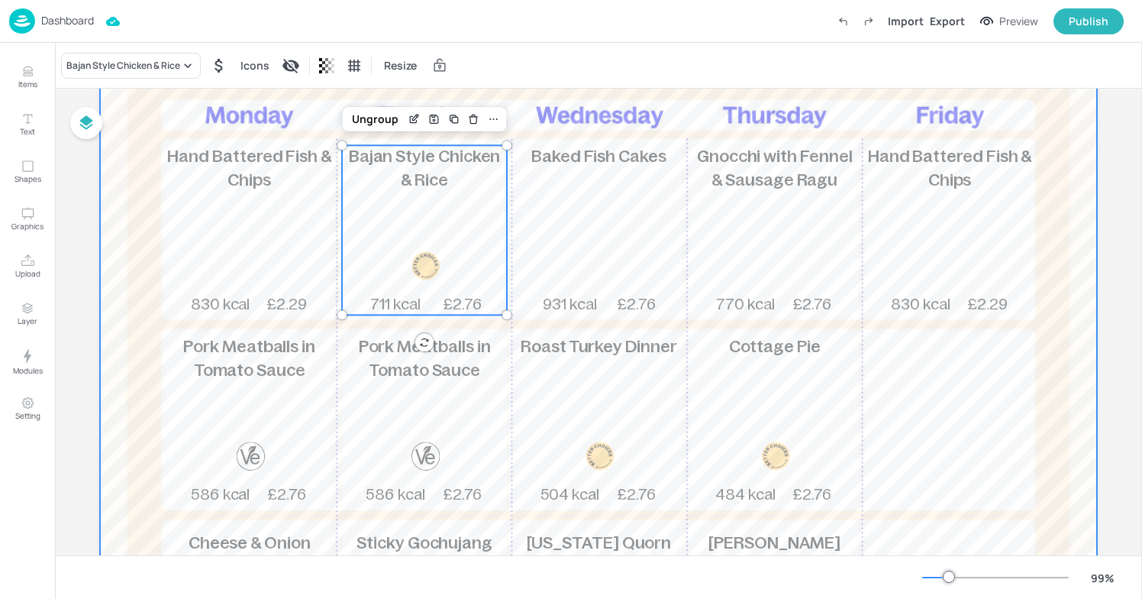
click at [303, 333] on div at bounding box center [598, 360] width 997 height 819
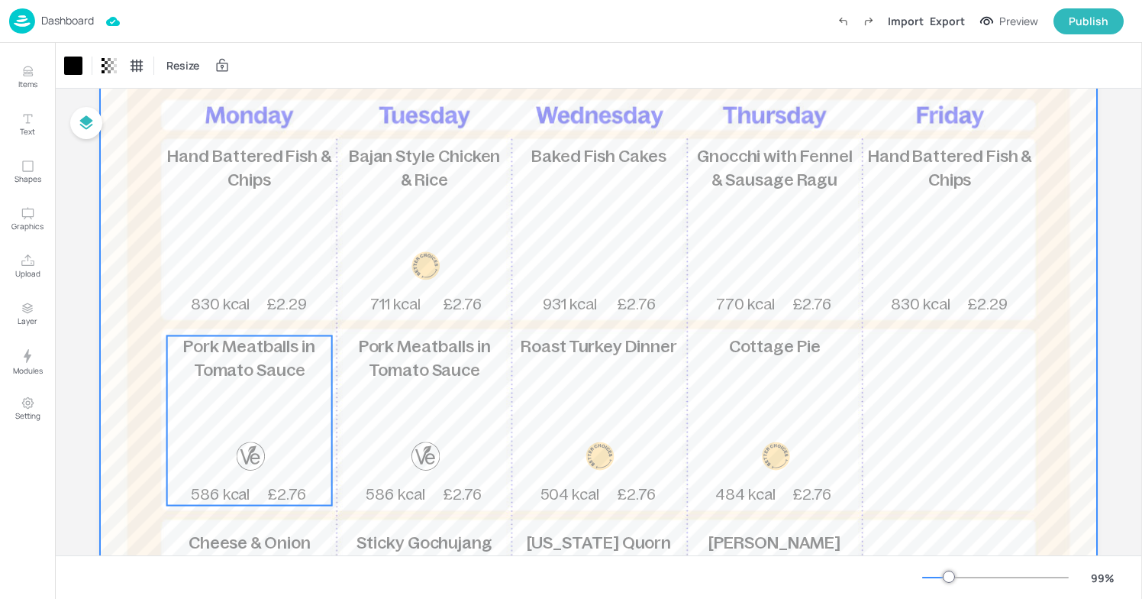
click at [290, 365] on span "Pork Meatballs in Tomato Sauce" at bounding box center [249, 359] width 132 height 42
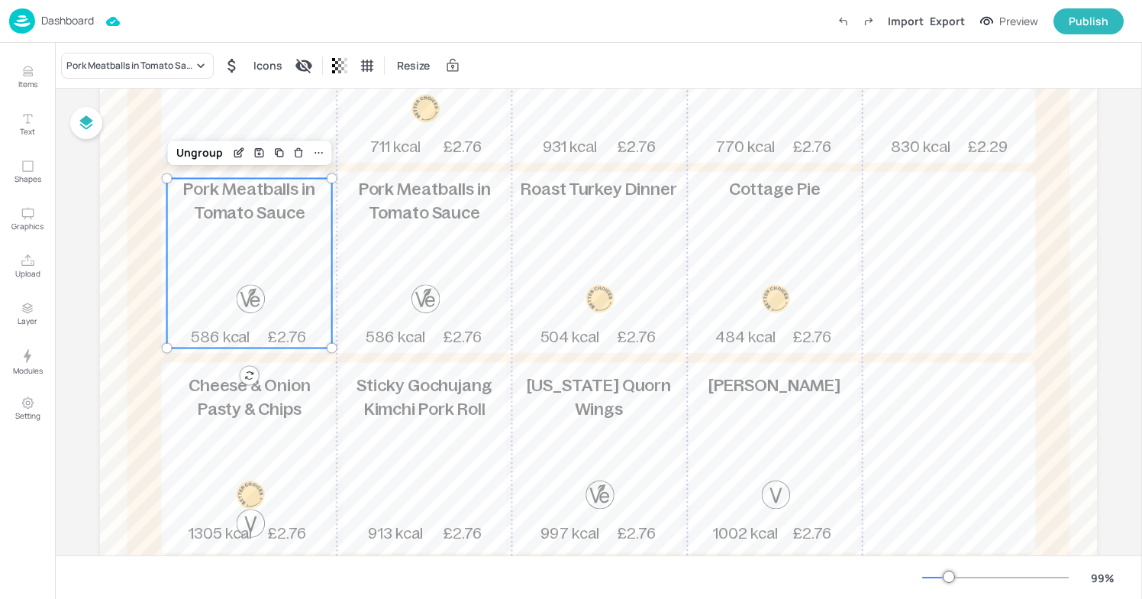
scroll to position [346, 0]
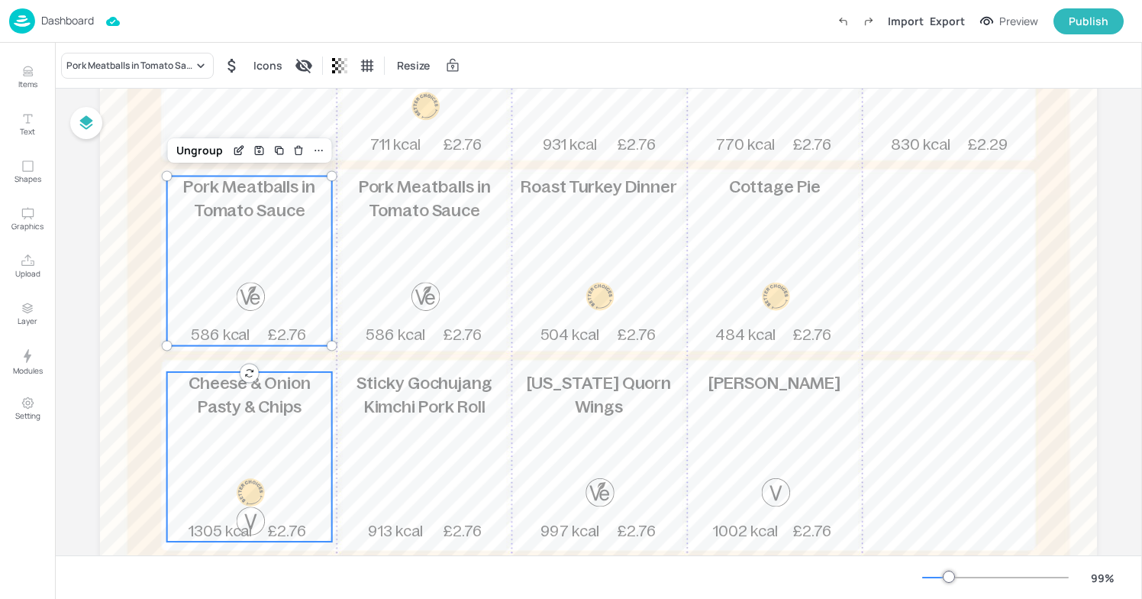
click at [283, 393] on span "Cheese & Onion Pasty & Chips" at bounding box center [250, 394] width 122 height 42
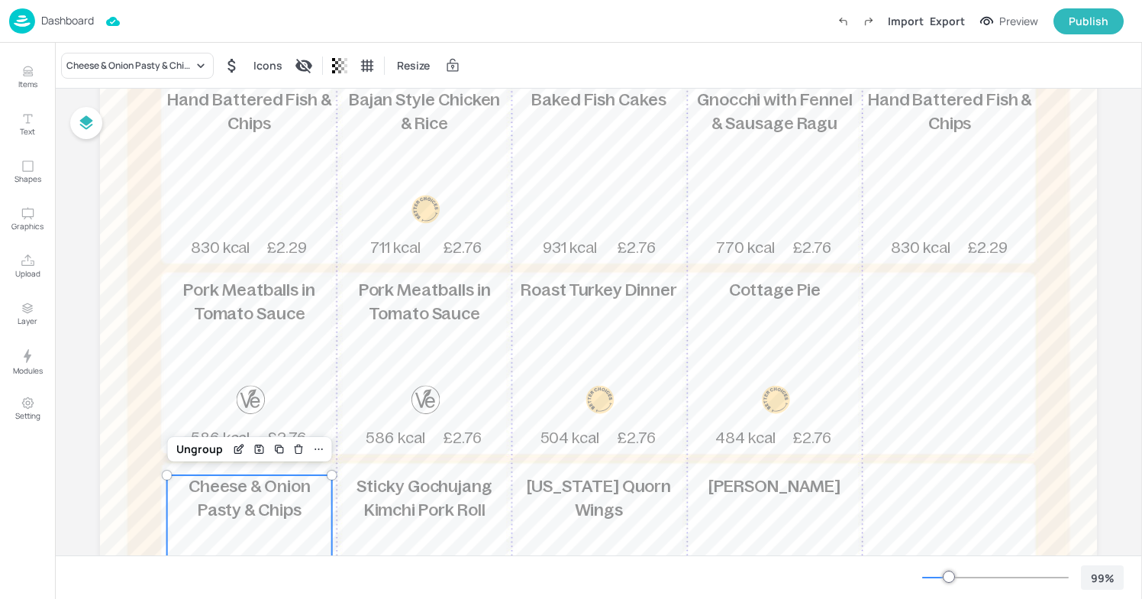
scroll to position [244, 0]
click at [290, 388] on div "Pork Meatballs in Tomato Sauce 586 kcal £2.76" at bounding box center [249, 363] width 165 height 170
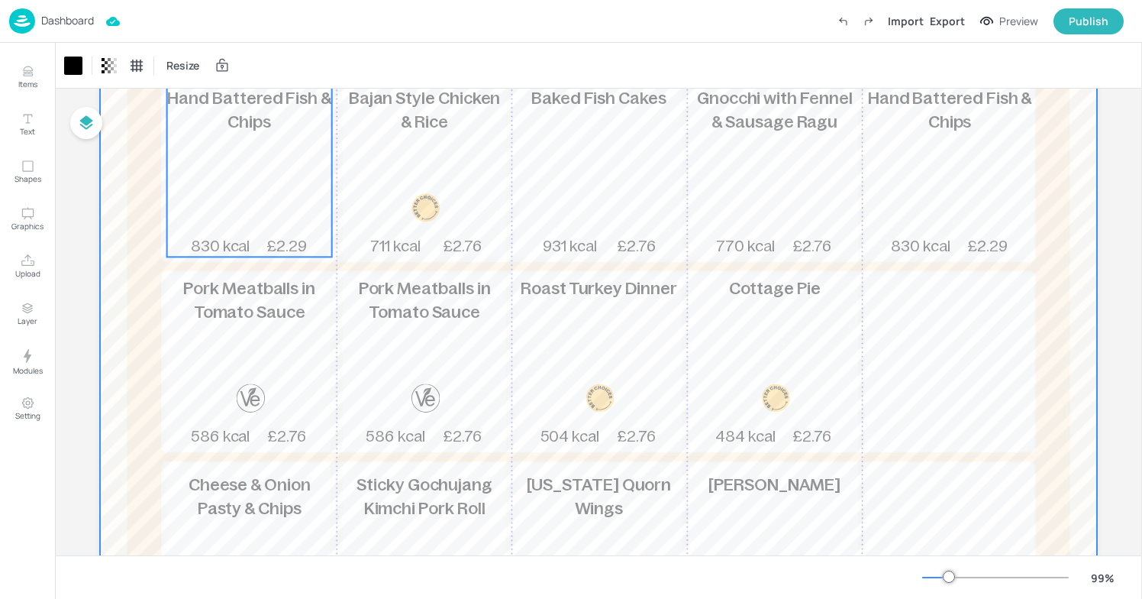
click at [277, 109] on p "Hand Battered Fish & Chips" at bounding box center [249, 110] width 165 height 47
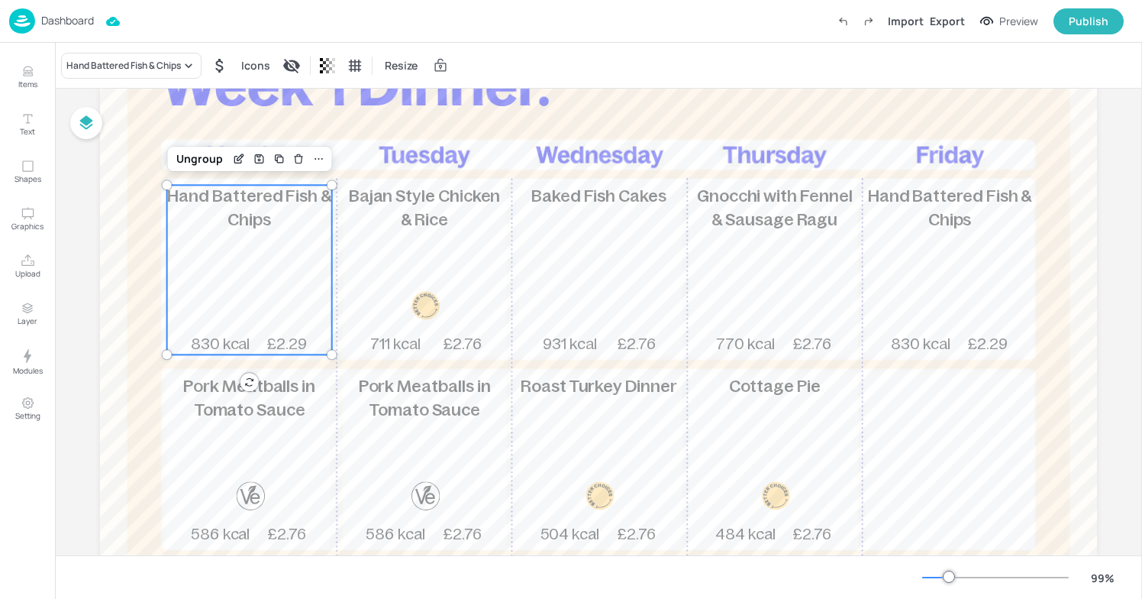
scroll to position [129, 0]
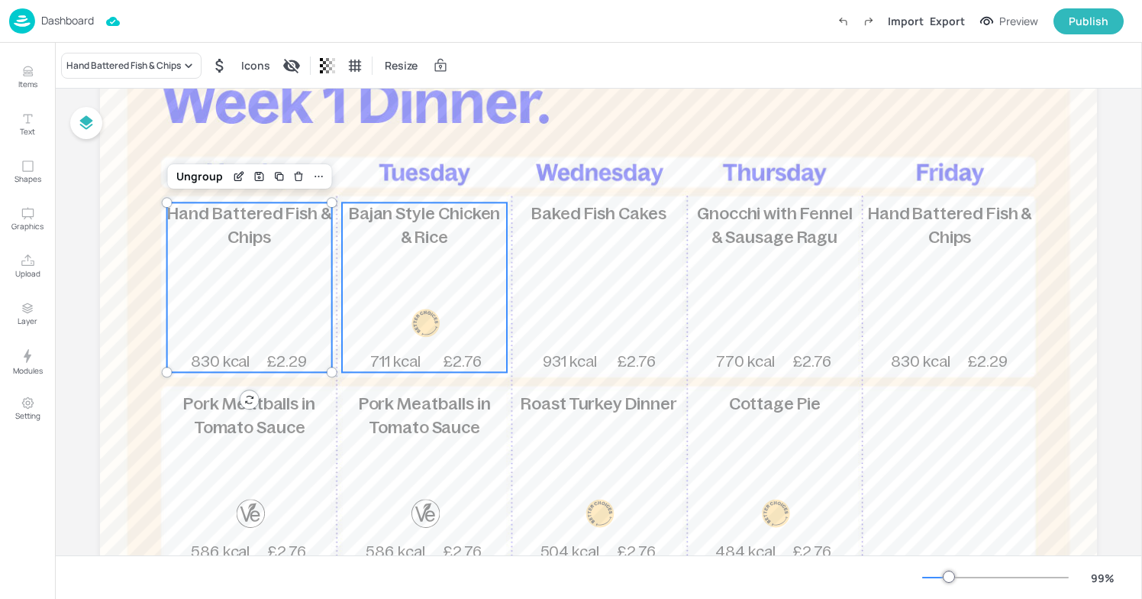
click at [409, 228] on span "Bajan Style Chicken & Rice" at bounding box center [425, 225] width 152 height 42
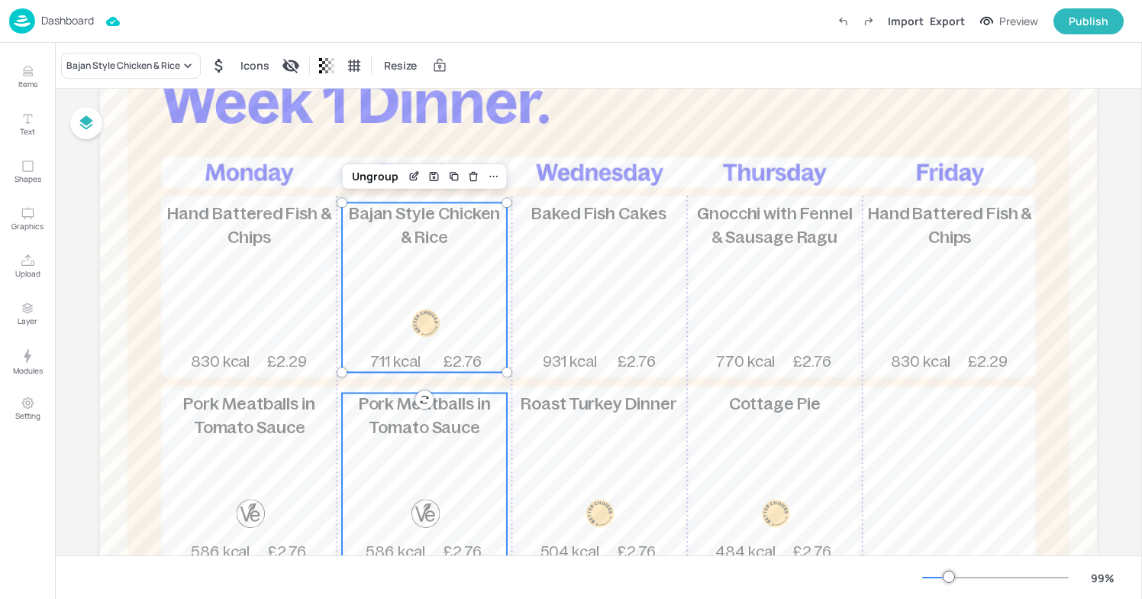
click at [443, 442] on div "Pork Meatballs in Tomato Sauce 586 kcal £2.76" at bounding box center [424, 478] width 165 height 170
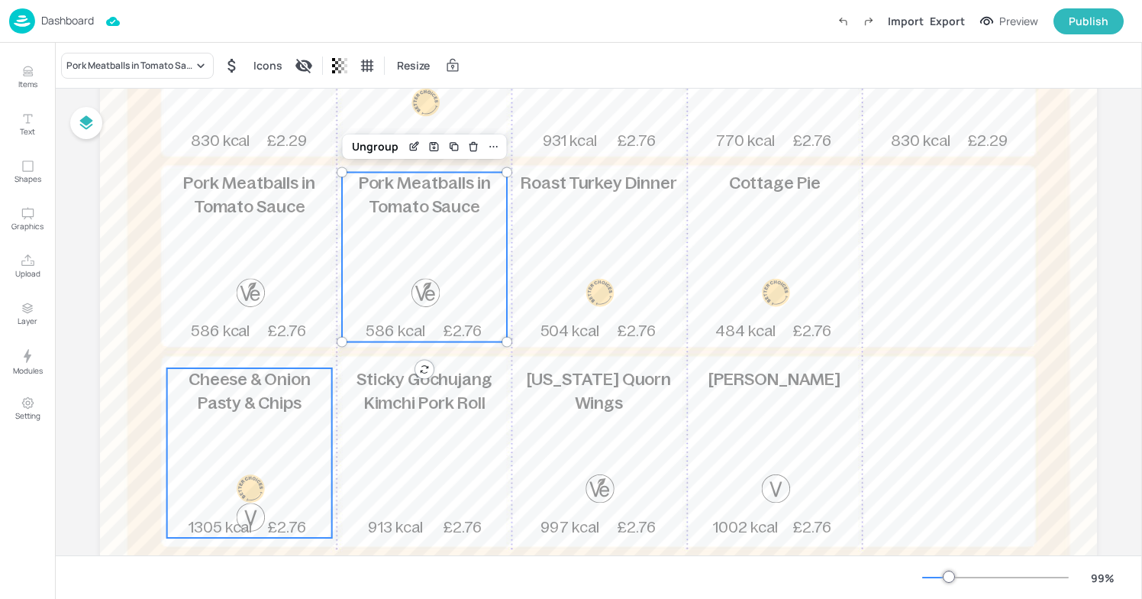
scroll to position [357, 0]
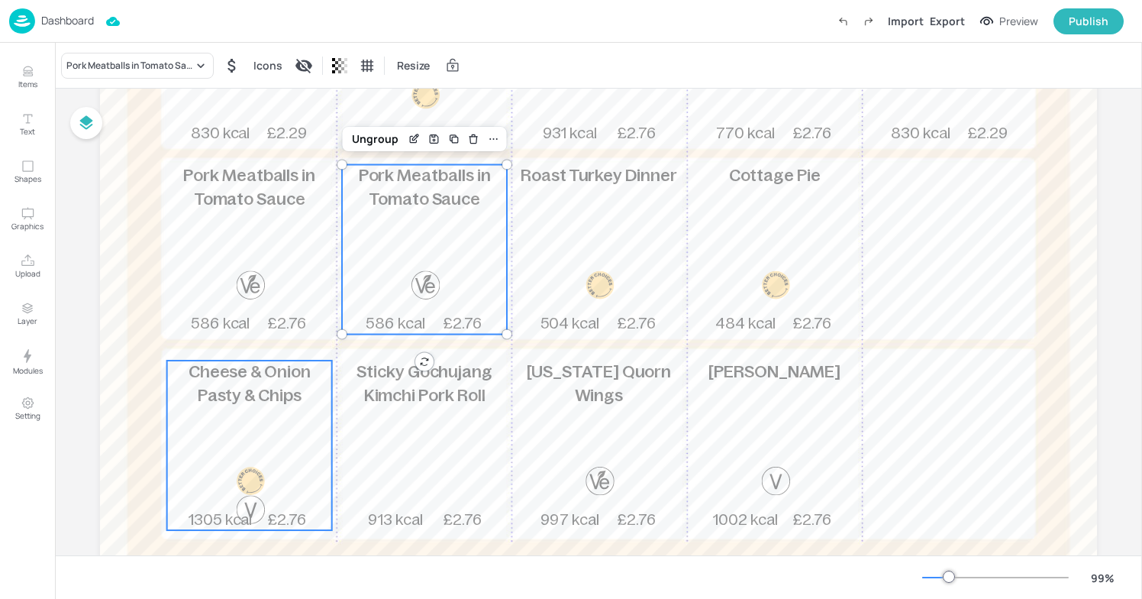
click at [262, 425] on div "Cheese & Onion Pasty & Chips 1305 kcal £2.76" at bounding box center [249, 445] width 165 height 170
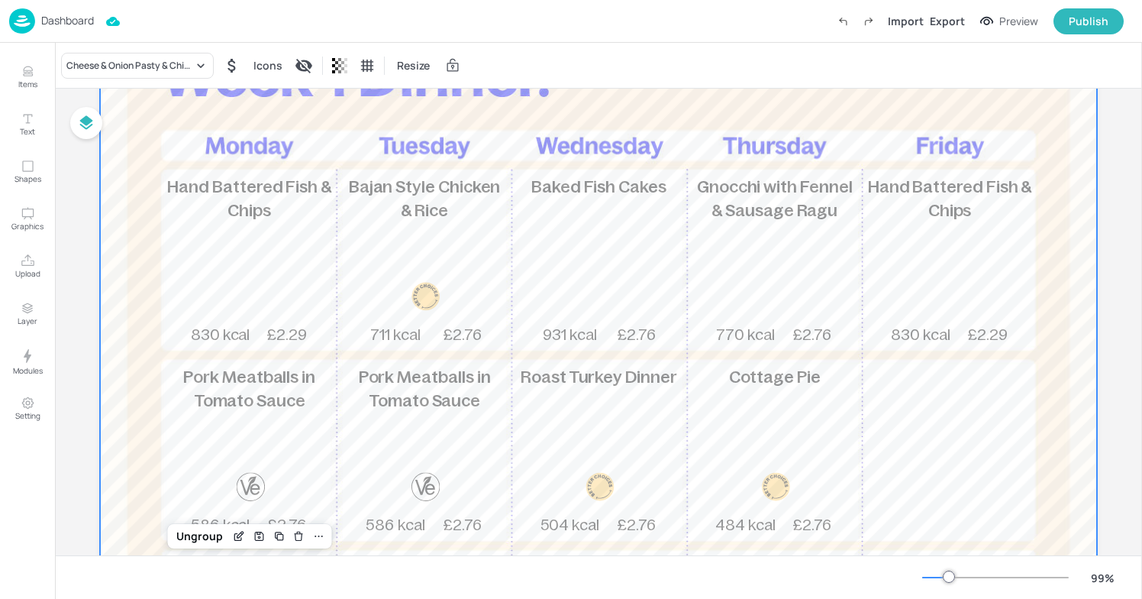
scroll to position [179, 0]
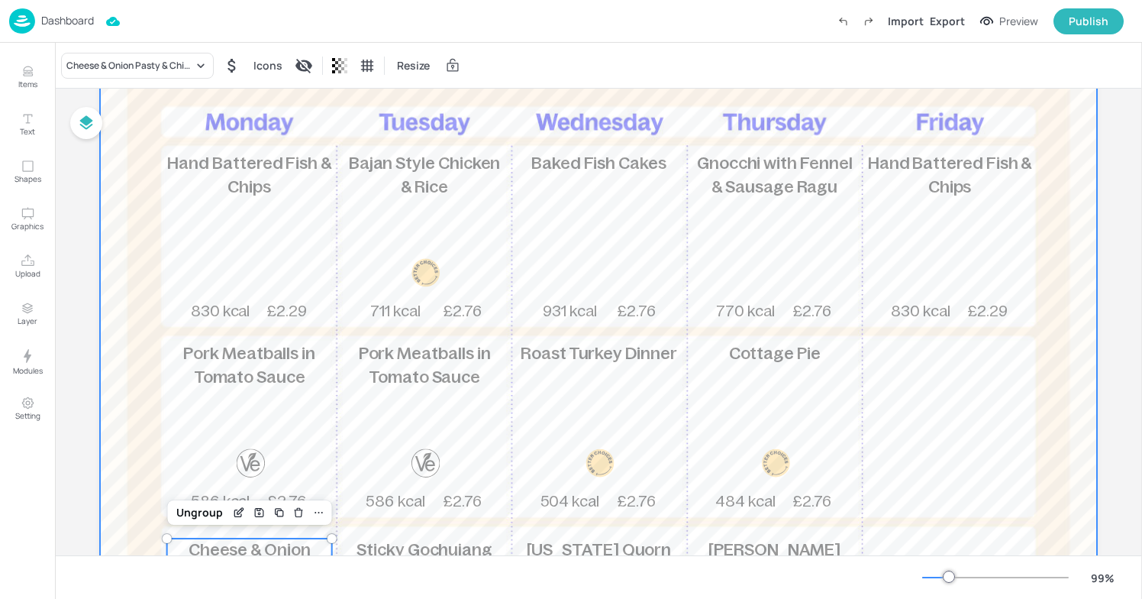
click at [414, 258] on div at bounding box center [426, 272] width 28 height 28
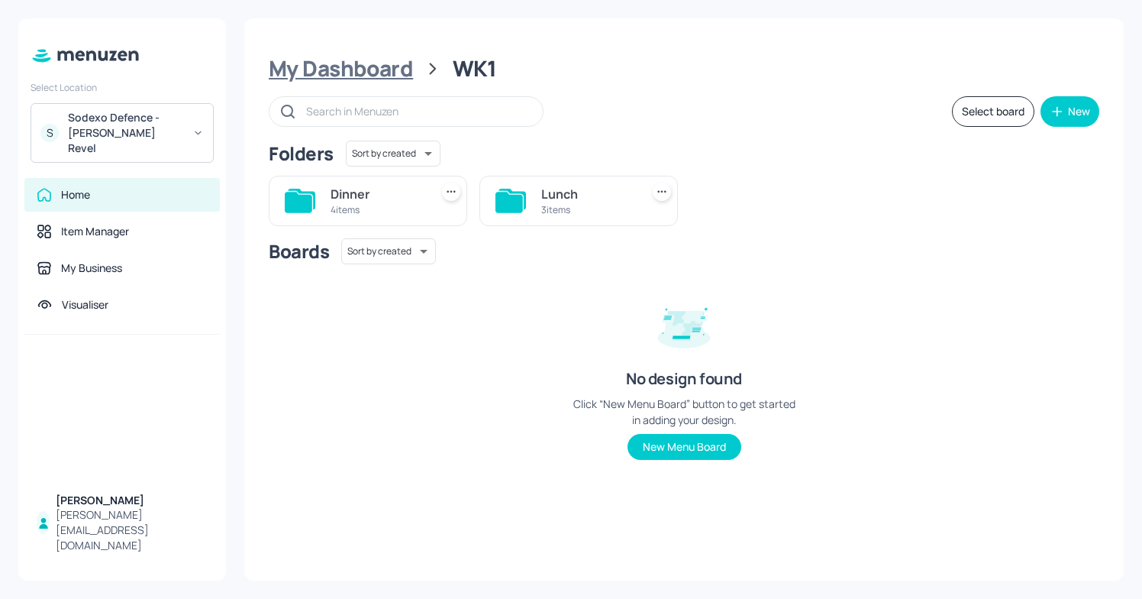
click at [339, 75] on div "My Dashboard" at bounding box center [341, 68] width 144 height 27
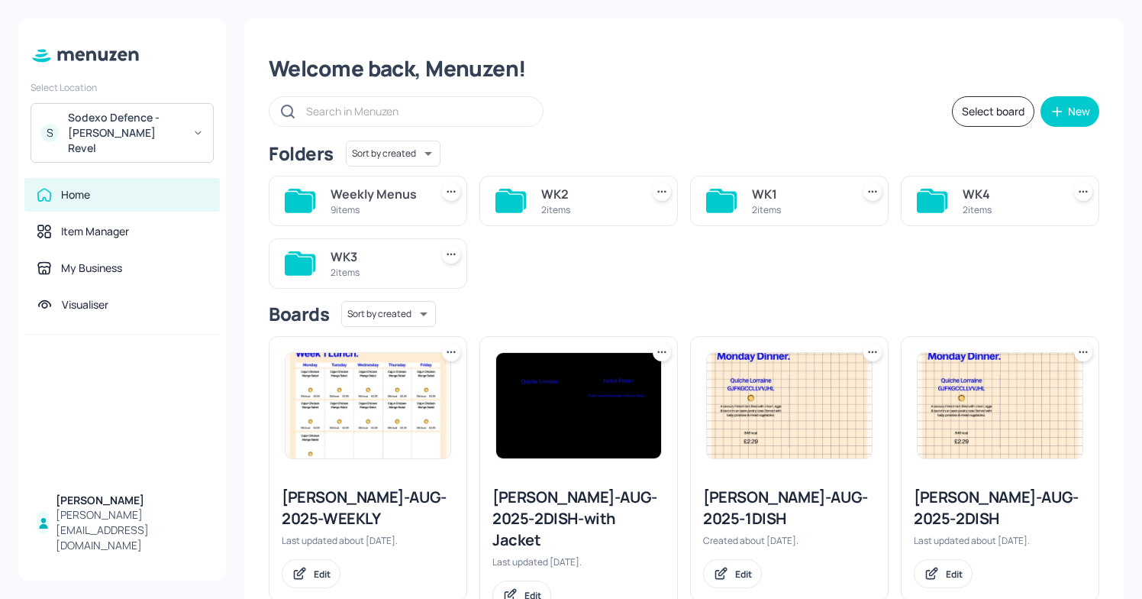
scroll to position [39, 0]
